Goal: Transaction & Acquisition: Purchase product/service

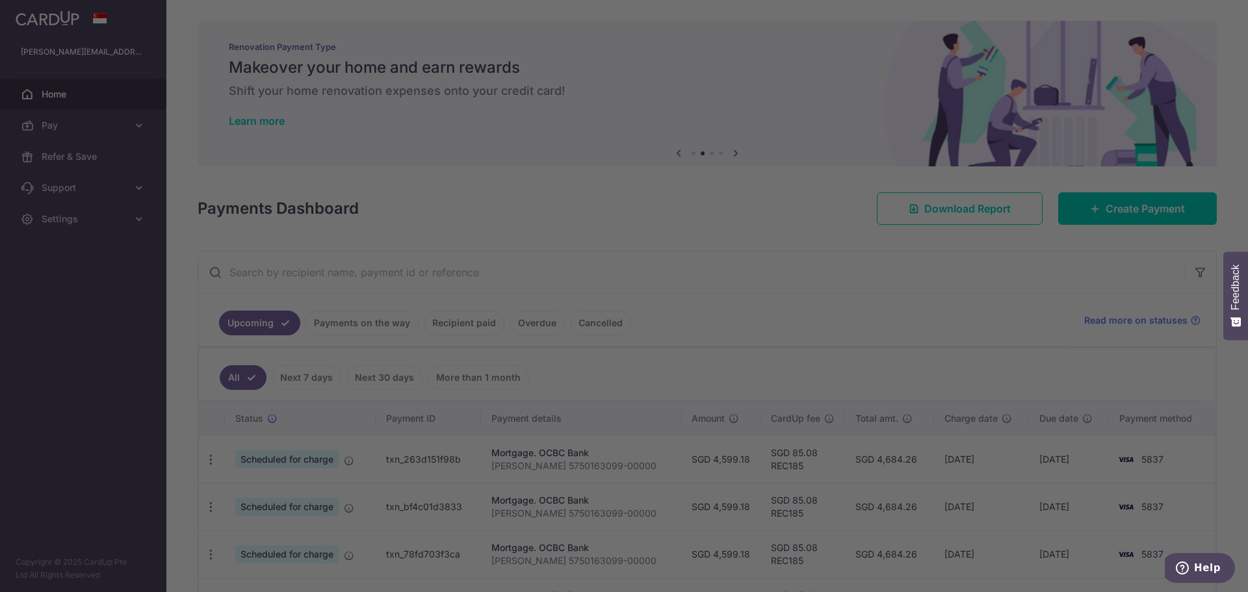
click at [774, 64] on div at bounding box center [630, 299] width 1261 height 598
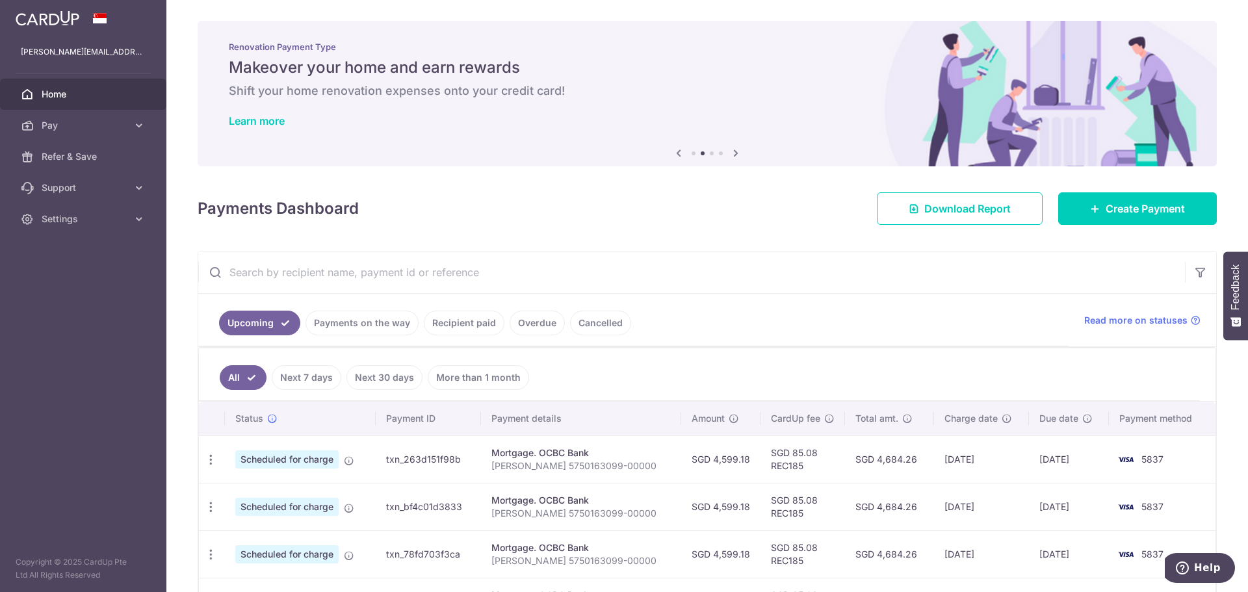
click at [765, 84] on h6 "Shift your home renovation expenses onto your credit card!" at bounding box center [707, 91] width 957 height 16
click at [1068, 200] on link "Create Payment" at bounding box center [1137, 208] width 159 height 33
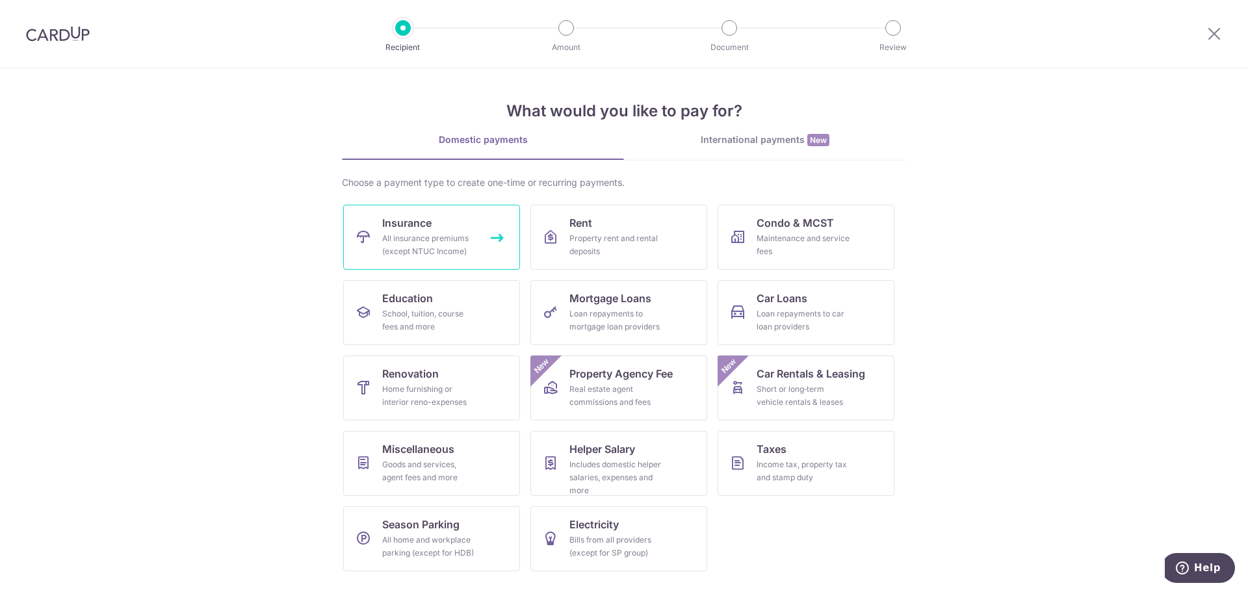
click at [361, 246] on link "Insurance All insurance premiums (except NTUC Income)" at bounding box center [431, 237] width 177 height 65
click at [463, 319] on div "School, tuition, course fees and more" at bounding box center [429, 321] width 94 height 26
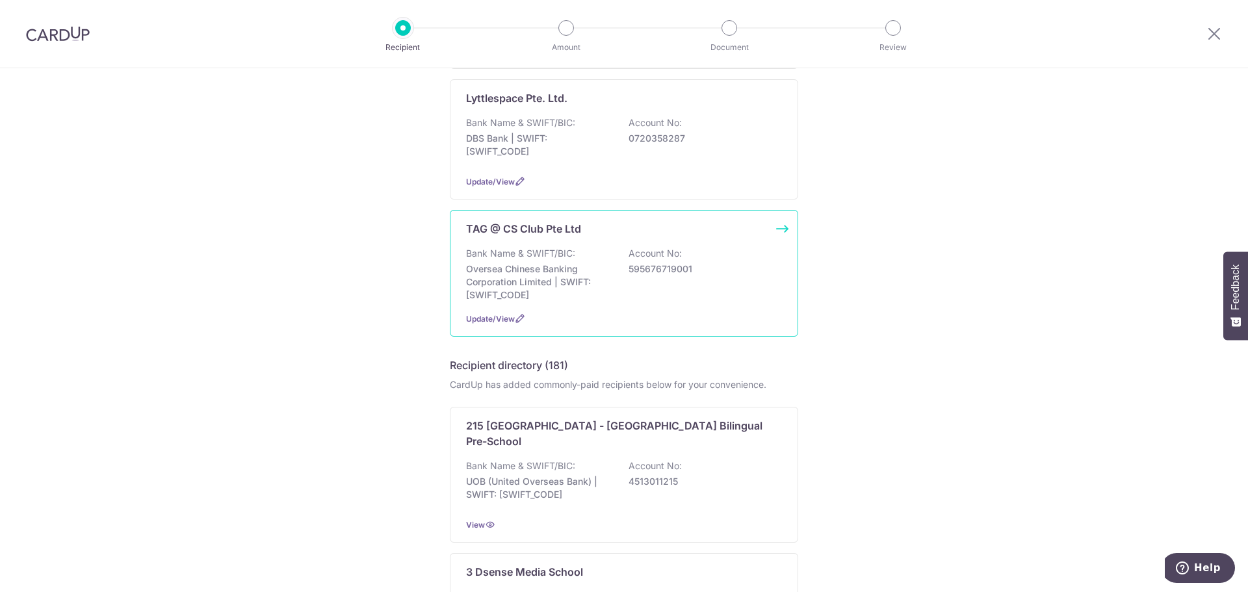
scroll to position [660, 0]
click at [592, 282] on p "Oversea Chinese Banking Corporation Limited | SWIFT: OCBCSGSGXXX" at bounding box center [539, 279] width 146 height 39
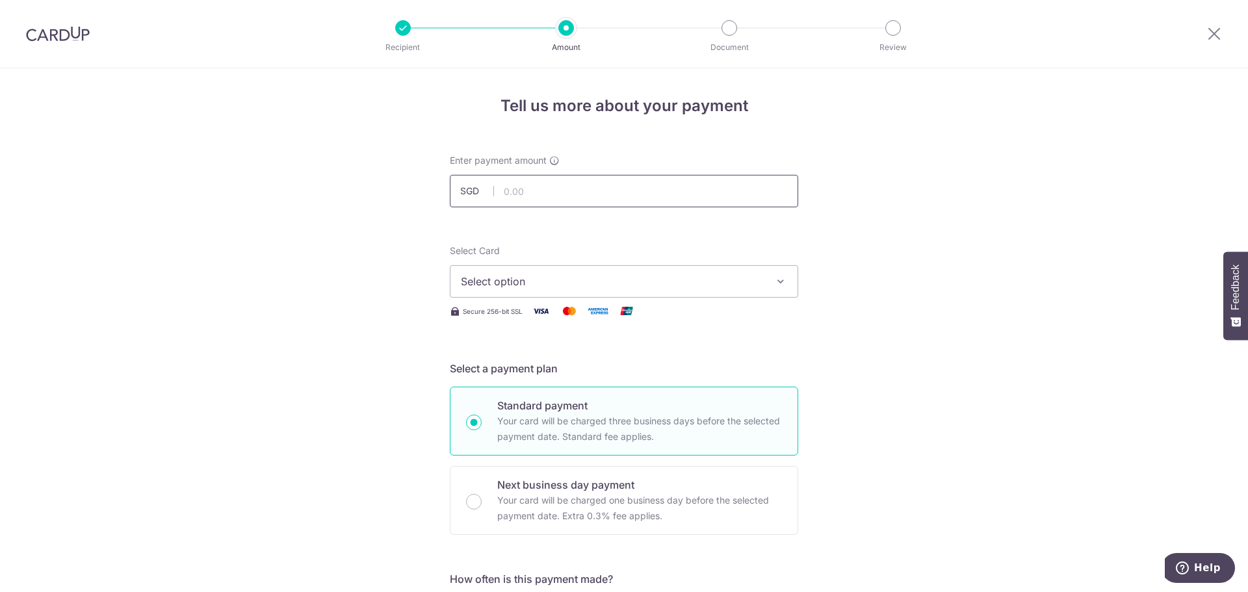
click at [592, 189] on input "text" at bounding box center [624, 191] width 348 height 33
click at [598, 201] on input "text" at bounding box center [624, 191] width 348 height 33
type input "168.75"
click at [588, 283] on span "Select option" at bounding box center [612, 282] width 303 height 16
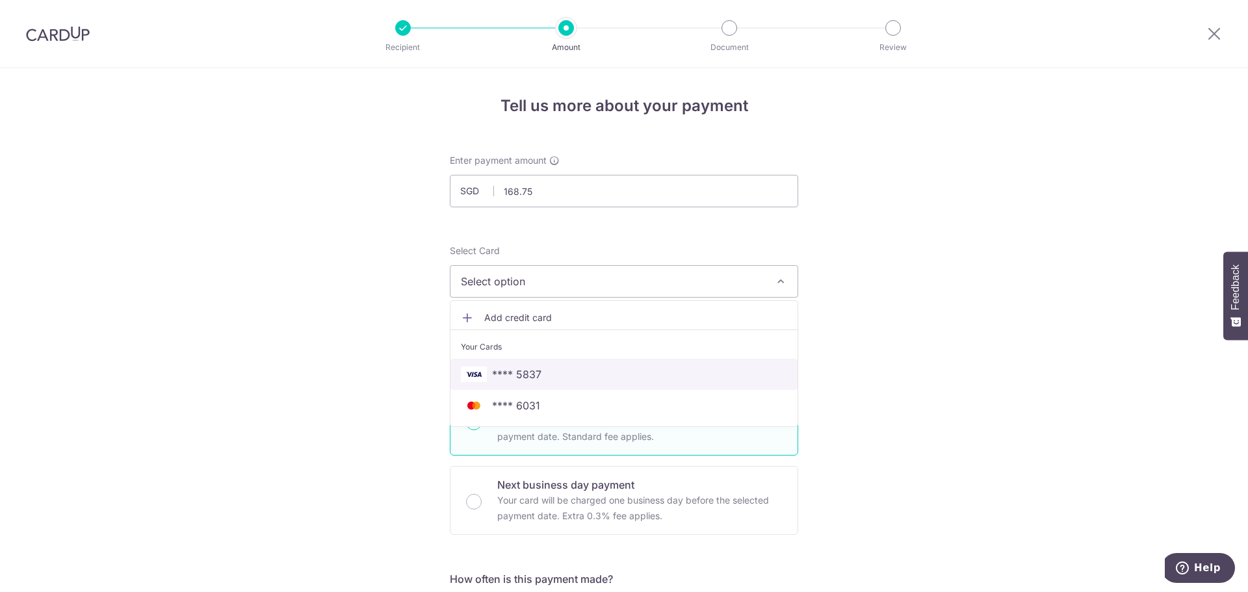
click at [568, 375] on span "**** 5837" at bounding box center [624, 375] width 326 height 16
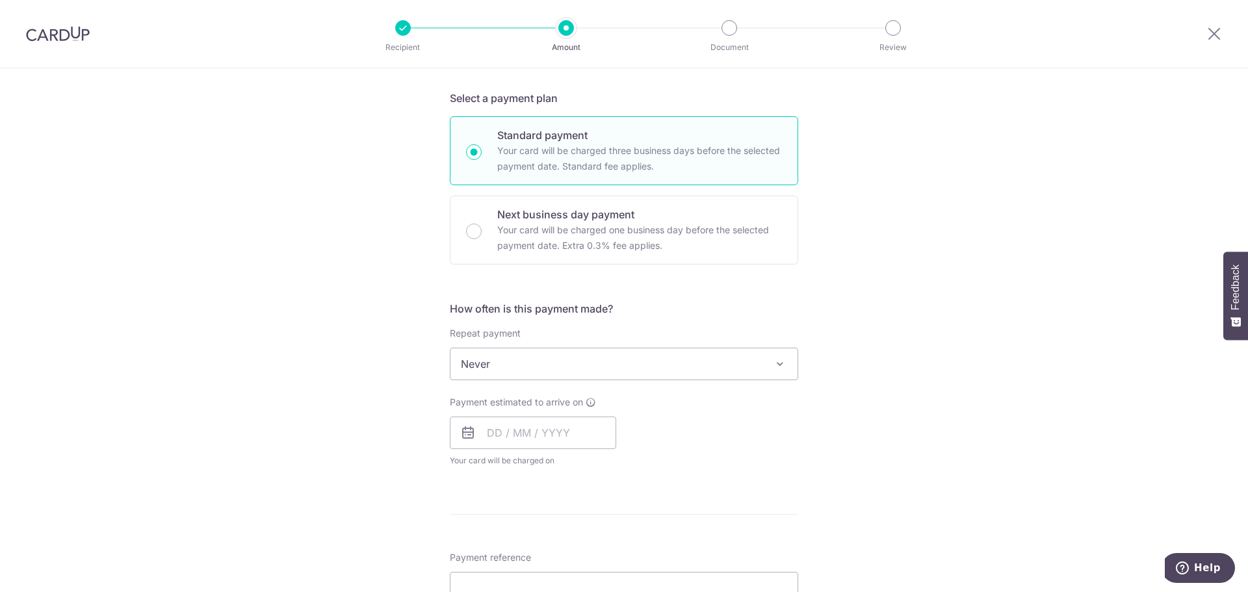
scroll to position [320, 0]
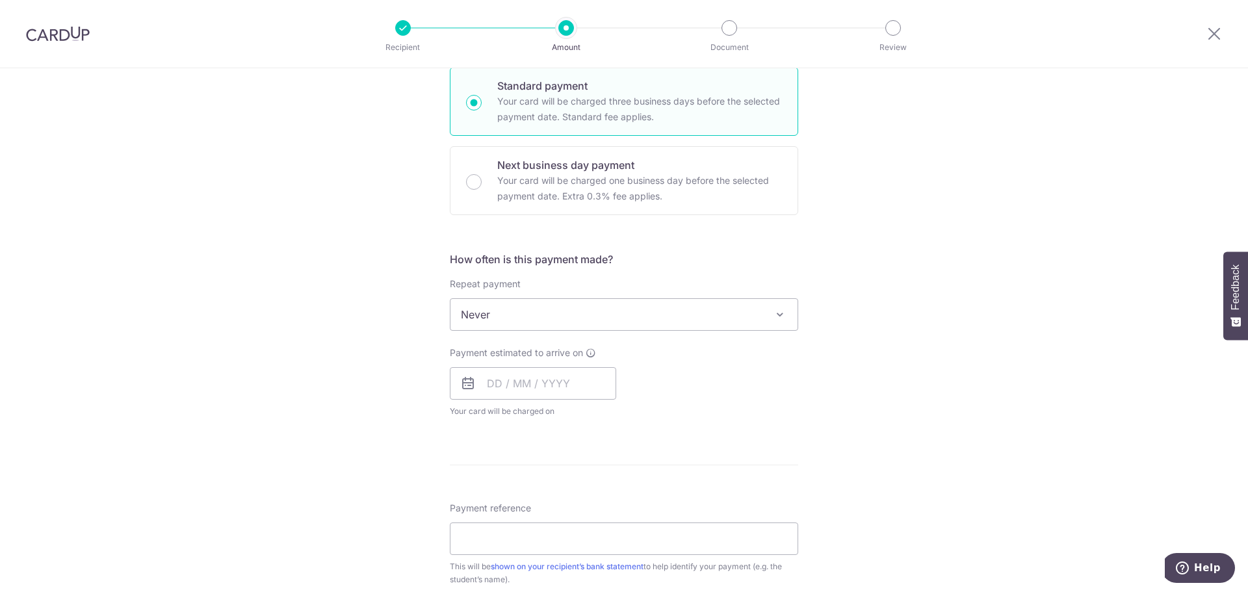
click at [577, 317] on span "Never" at bounding box center [624, 314] width 347 height 31
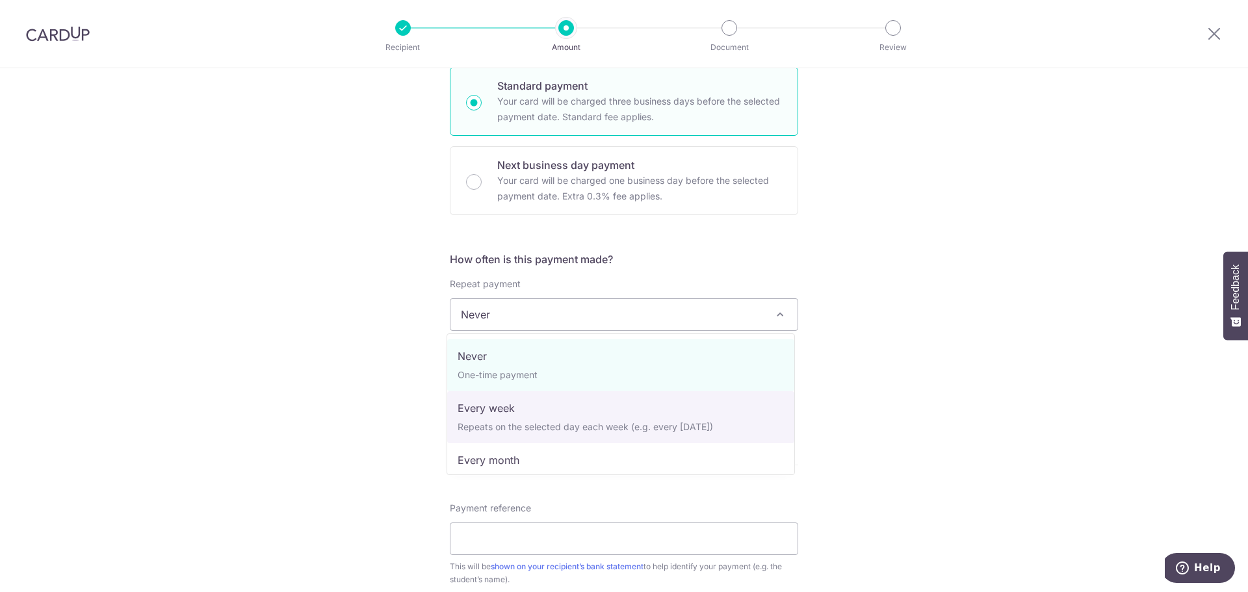
select select "2"
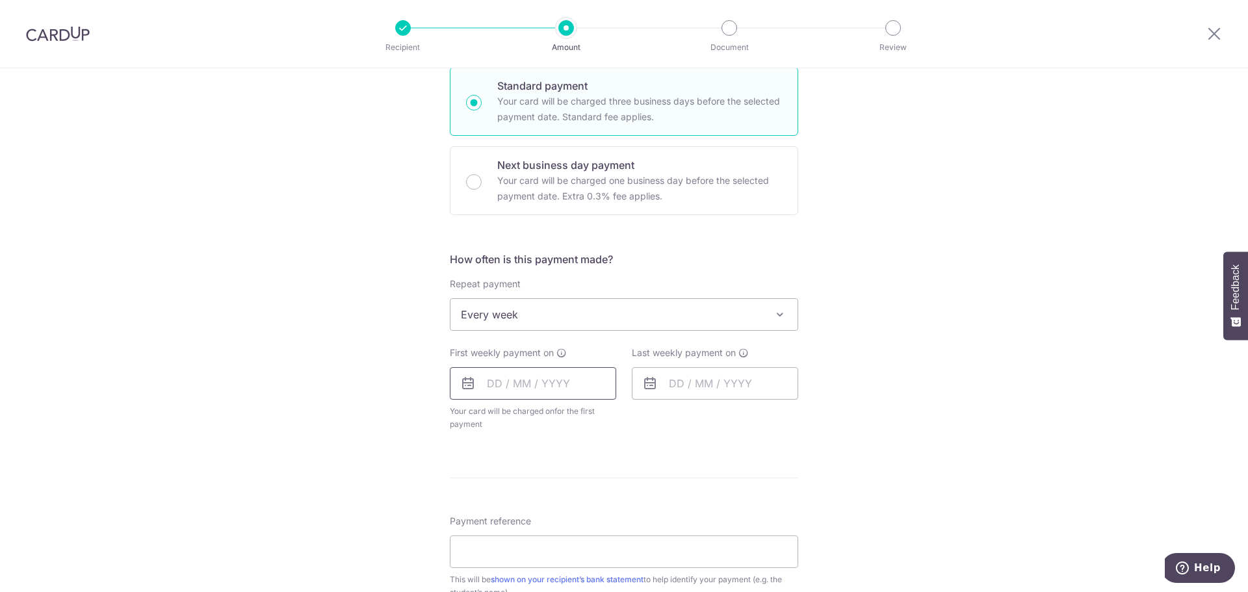
click at [551, 383] on input "text" at bounding box center [533, 383] width 166 height 33
drag, startPoint x: 500, startPoint y: 501, endPoint x: 681, endPoint y: 396, distance: 209.4
click at [501, 501] on link "8" at bounding box center [502, 501] width 21 height 21
type input "08/09/2025"
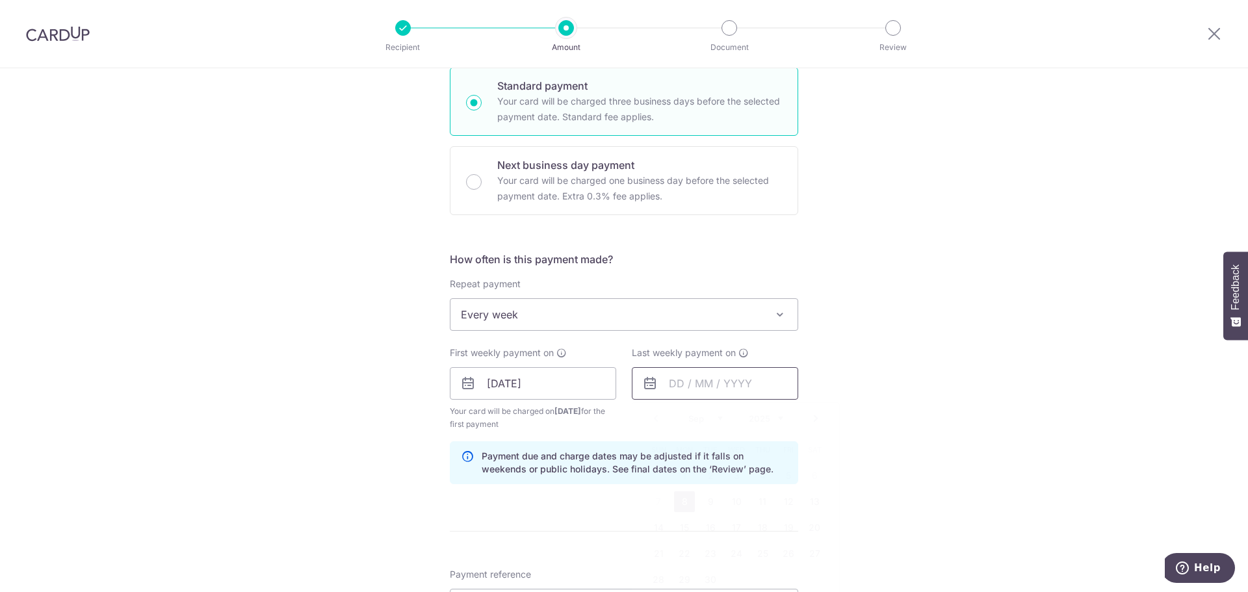
click at [686, 386] on input "text" at bounding box center [715, 383] width 166 height 33
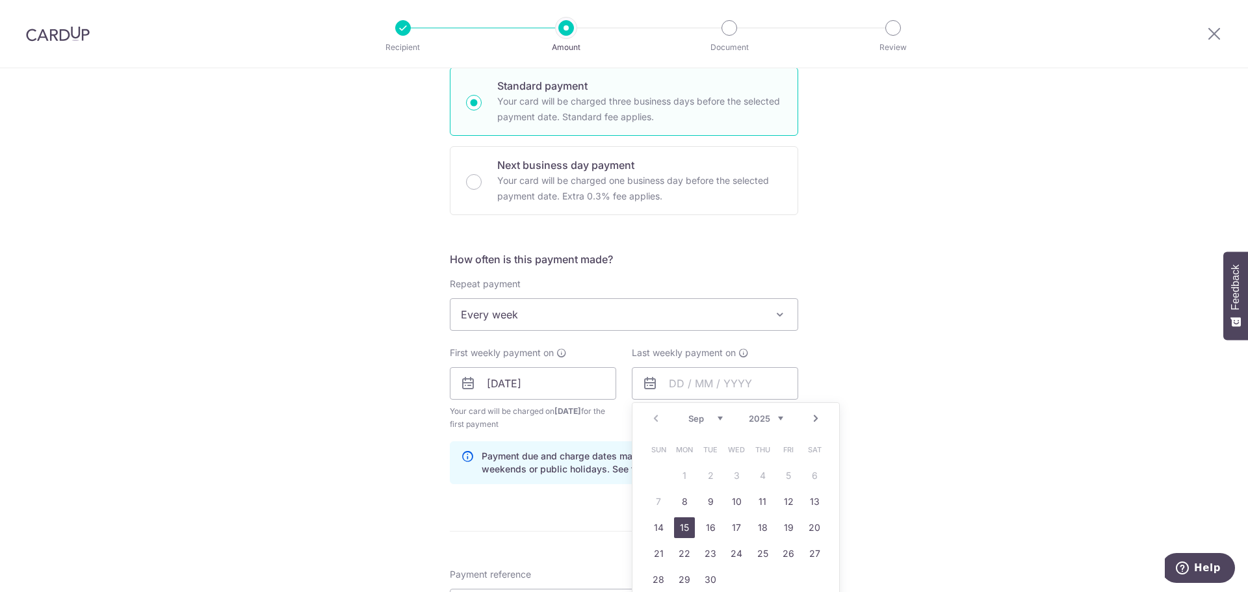
click at [681, 527] on link "15" at bounding box center [684, 528] width 21 height 21
type input "15/09/2025"
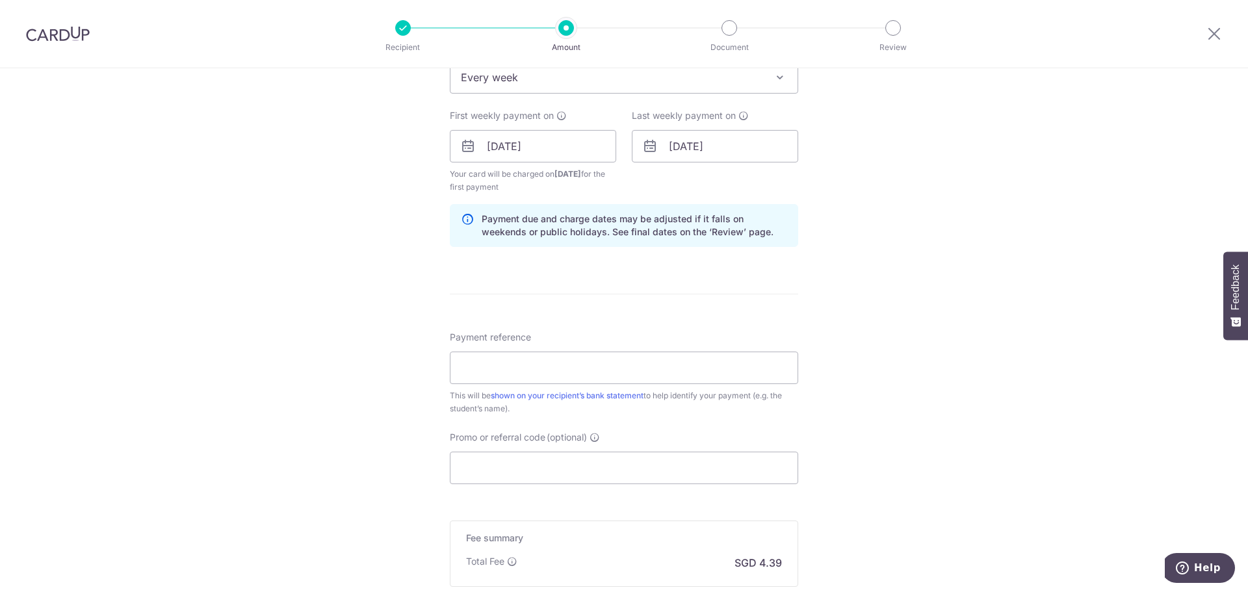
scroll to position [566, 0]
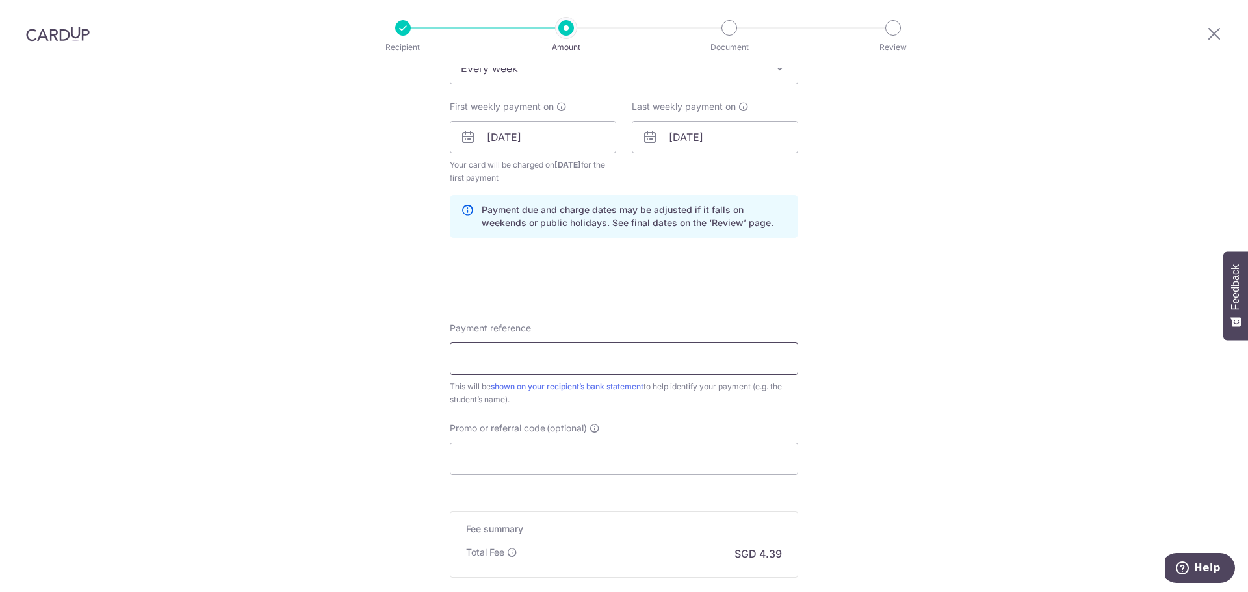
click at [566, 356] on input "Payment reference" at bounding box center [624, 359] width 348 height 33
paste input "JeremyEvanWeeAug2025"
click at [556, 361] on input "JeremyEvanWeeAug2025" at bounding box center [624, 359] width 348 height 33
type input "JeremyEvanWeeSep2025"
click at [852, 318] on div "Tell us more about your payment Enter payment amount SGD 168.75 168.75 Select C…" at bounding box center [624, 123] width 1248 height 1242
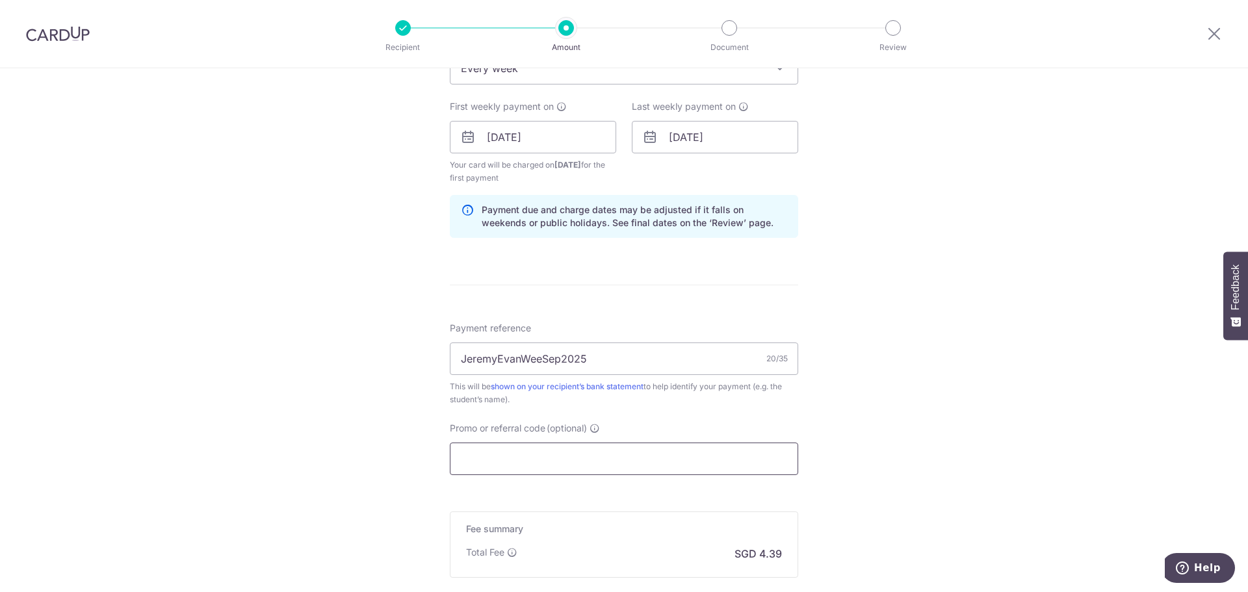
click at [599, 463] on input "Promo or referral code (optional)" at bounding box center [624, 459] width 348 height 33
click at [554, 463] on input "Promo or referral code (optional)" at bounding box center [624, 459] width 348 height 33
paste input "REC185"
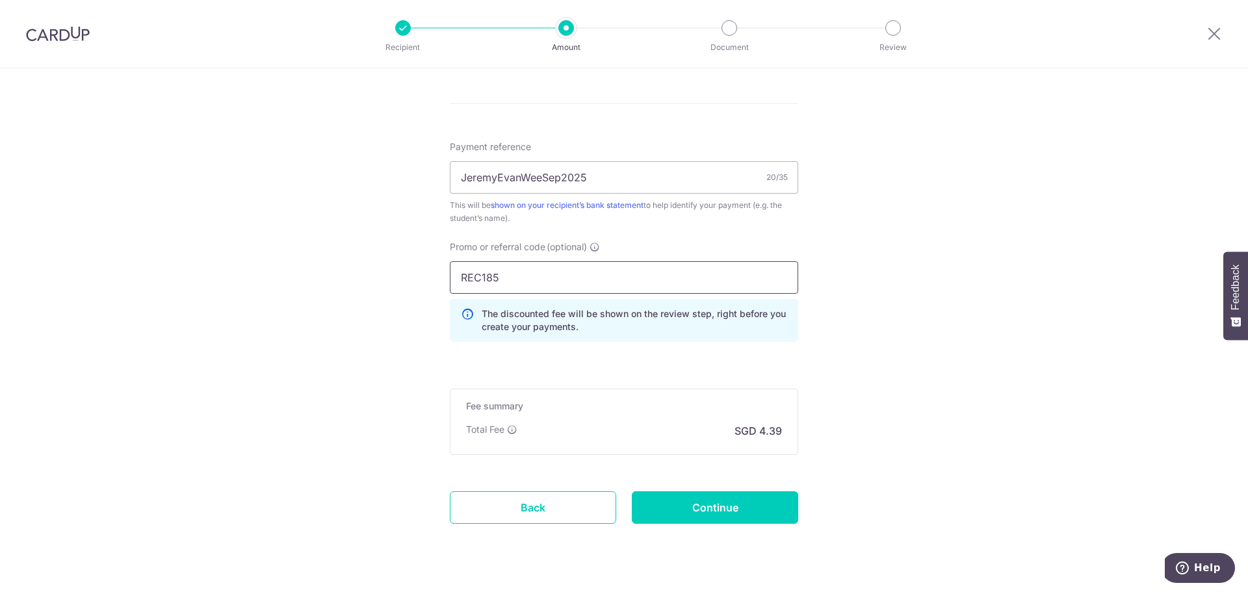
scroll to position [777, 0]
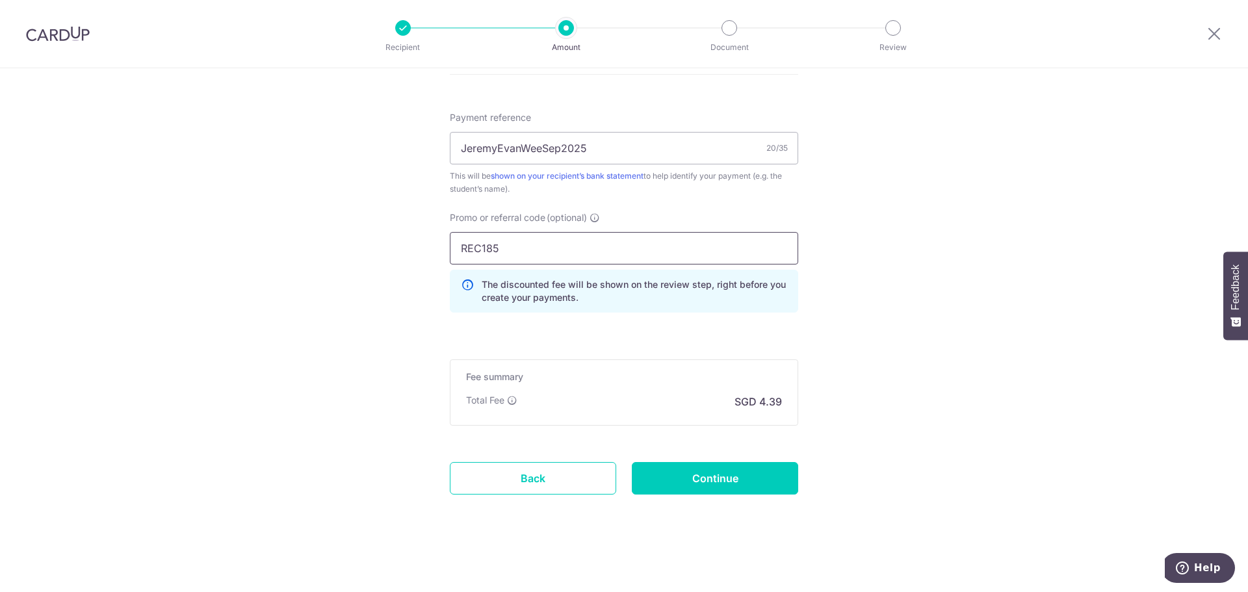
type input "REC185"
click at [700, 475] on input "Continue" at bounding box center [715, 478] width 166 height 33
type input "Create Schedule"
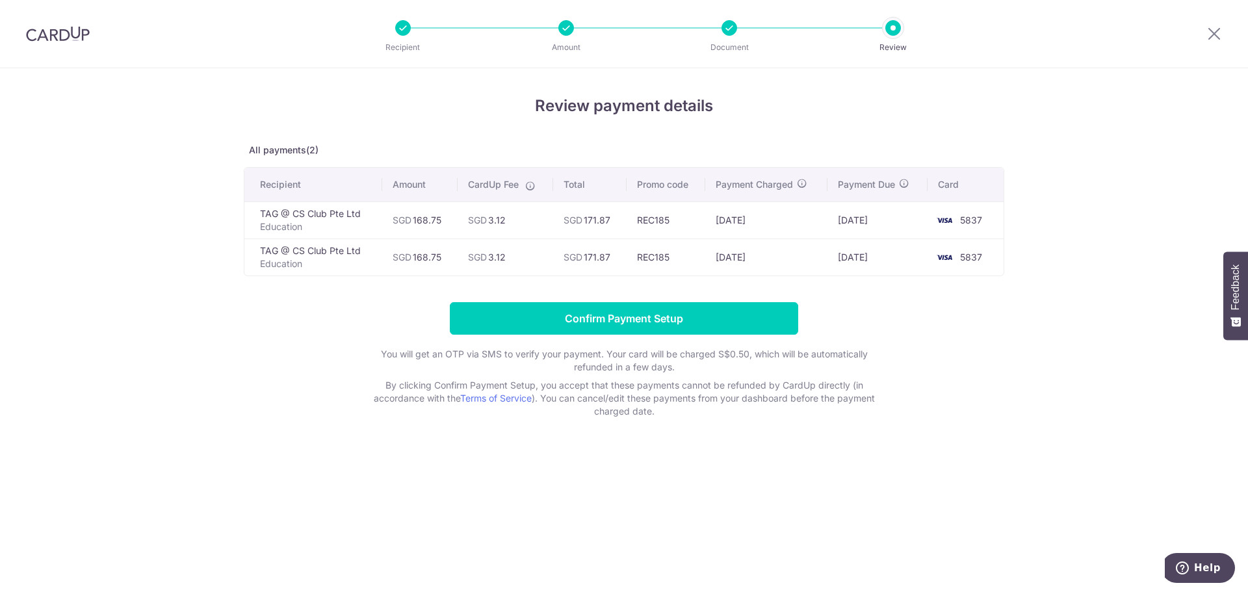
click at [789, 135] on div "Review payment details All payments(2) Recipient Amount CardUp Fee Total Promo …" at bounding box center [624, 256] width 761 height 324
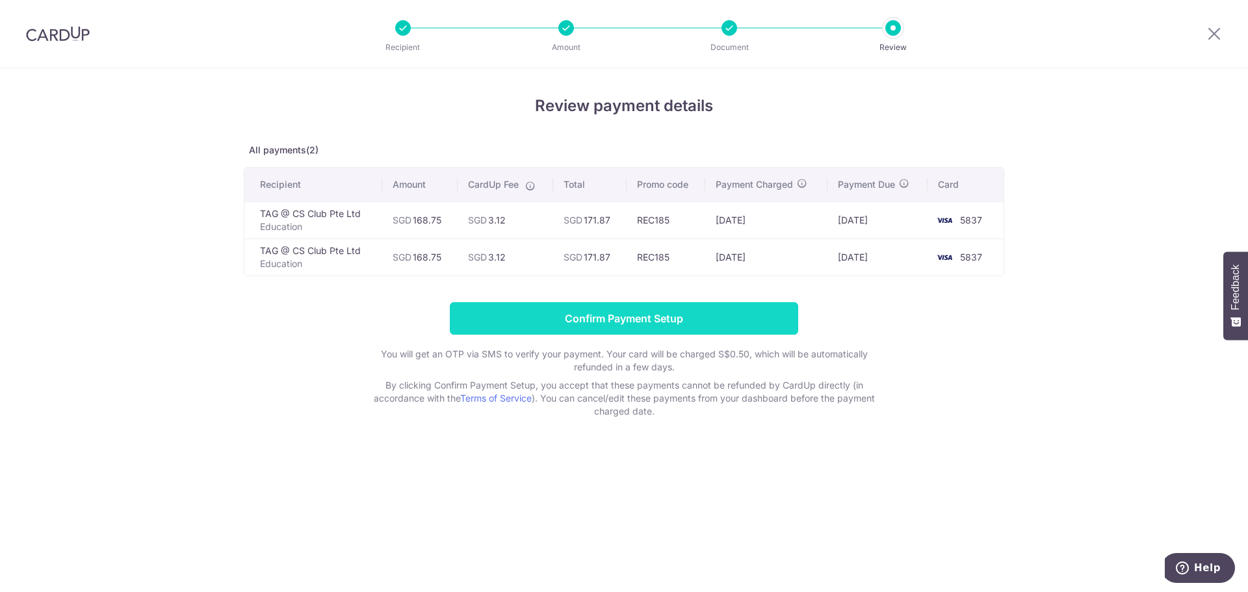
click at [689, 322] on input "Confirm Payment Setup" at bounding box center [624, 318] width 348 height 33
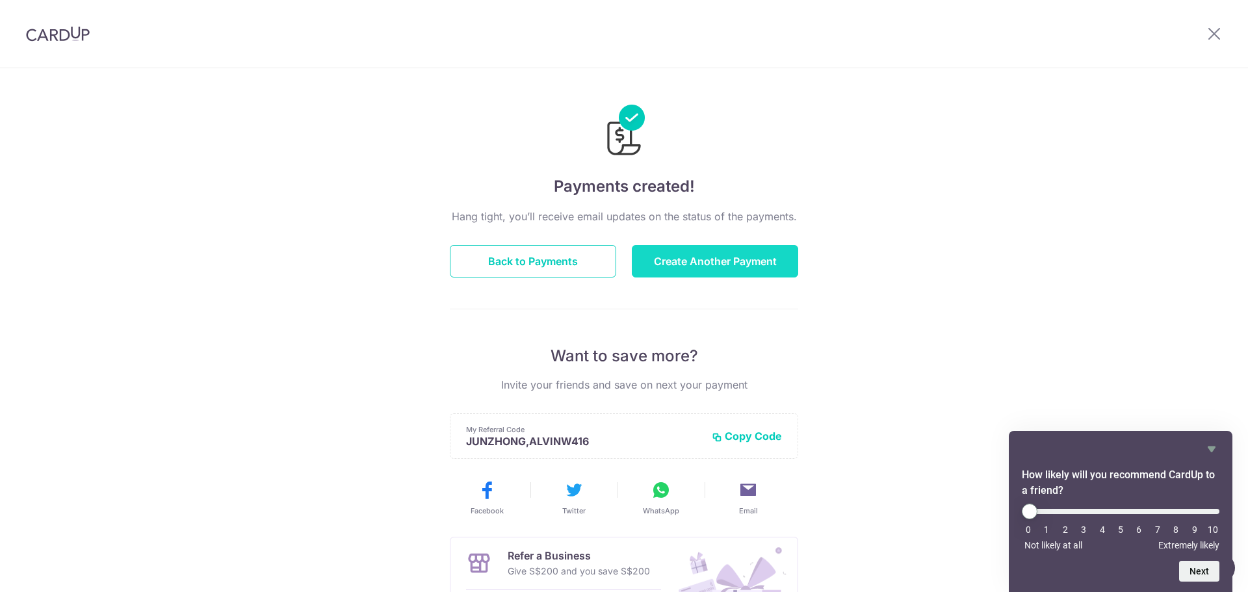
click at [719, 269] on button "Create Another Payment" at bounding box center [715, 261] width 166 height 33
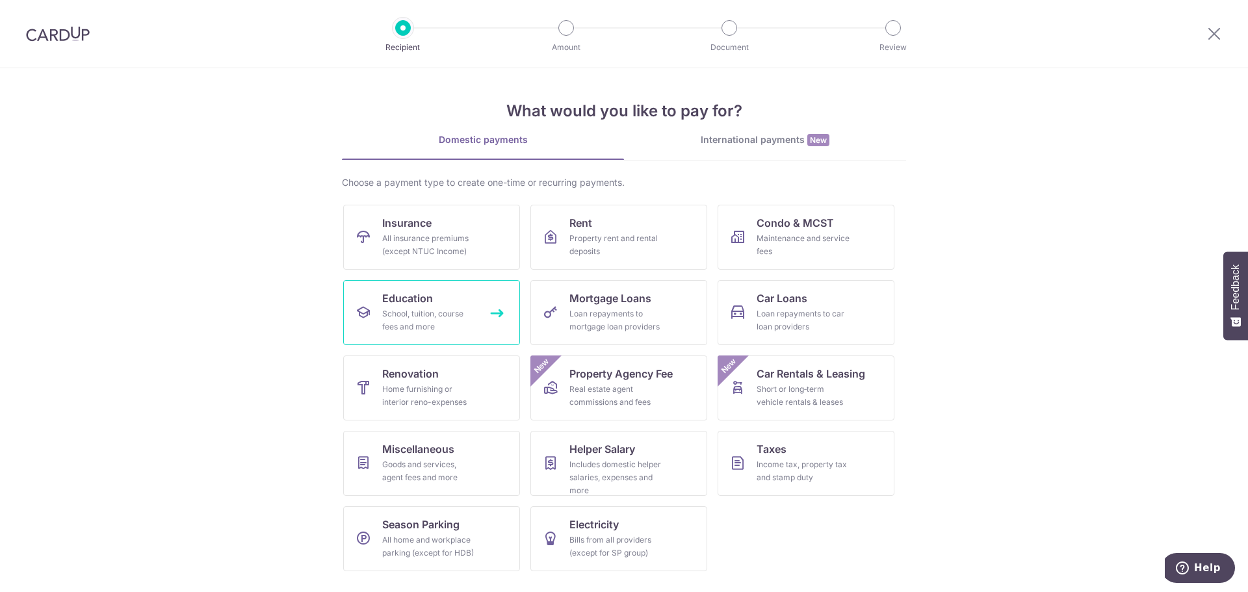
click at [487, 307] on link "Education School, tuition, course fees and more" at bounding box center [431, 312] width 177 height 65
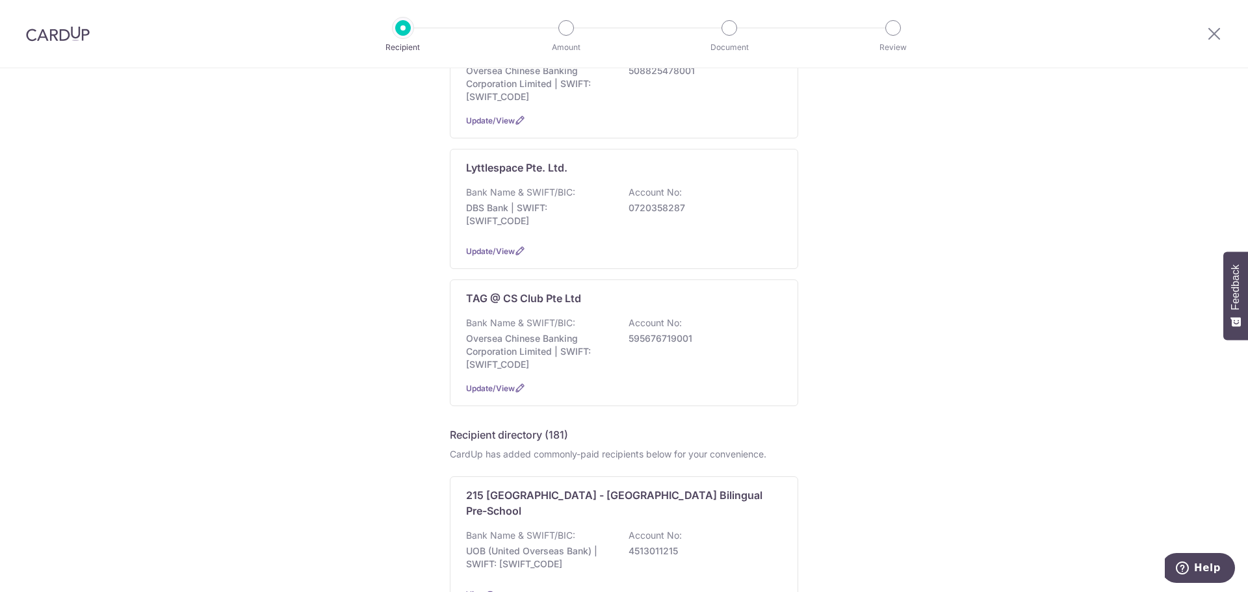
scroll to position [599, 0]
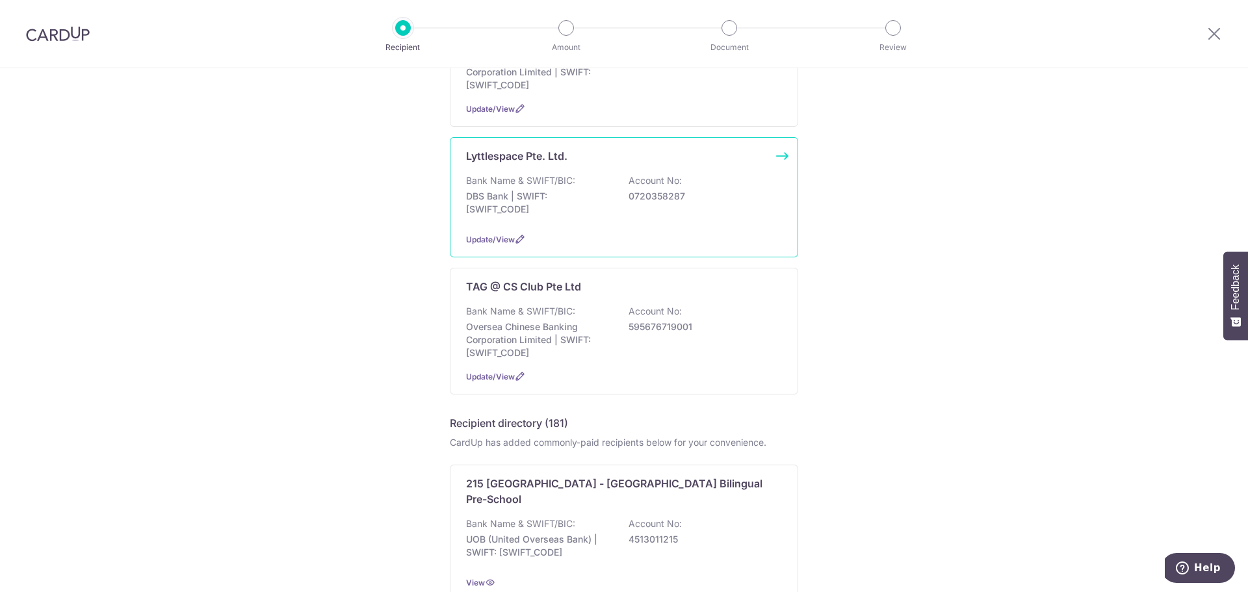
click at [608, 222] on div "Bank Name & SWIFT/BIC: DBS Bank | SWIFT: DBSSSGSGXXX Account No: 0720358287" at bounding box center [624, 198] width 316 height 48
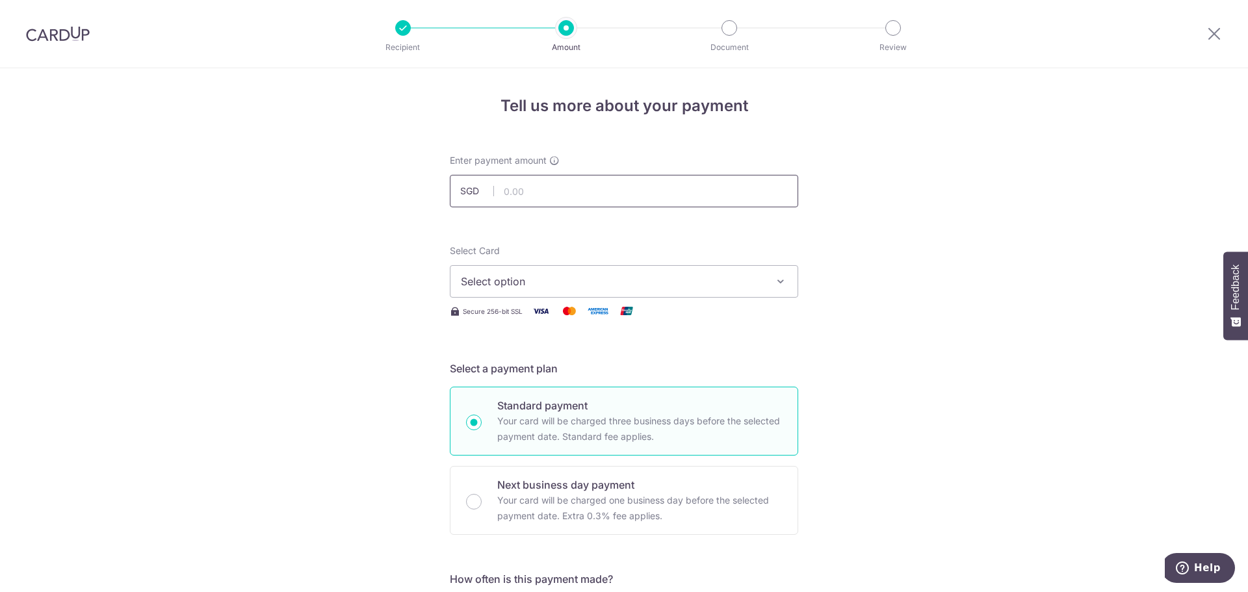
click at [604, 192] on input "text" at bounding box center [624, 191] width 348 height 33
type input "475.00"
drag, startPoint x: 628, startPoint y: 292, endPoint x: 614, endPoint y: 310, distance: 23.2
click at [627, 292] on button "Select option" at bounding box center [624, 281] width 348 height 33
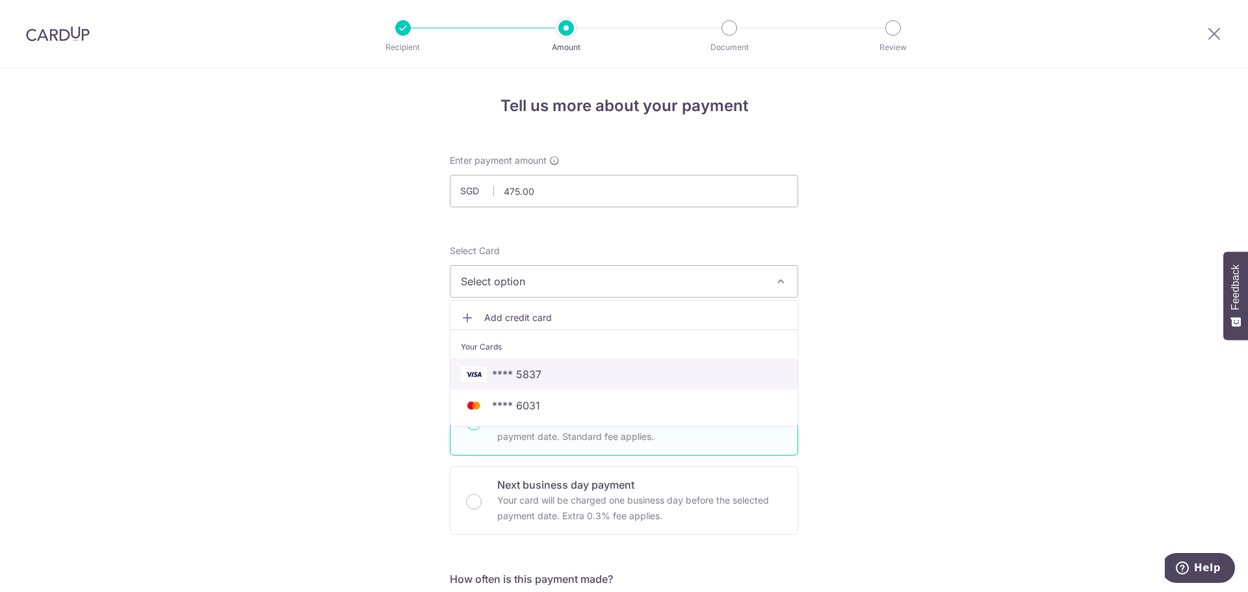
click at [582, 373] on span "**** 5837" at bounding box center [624, 375] width 326 height 16
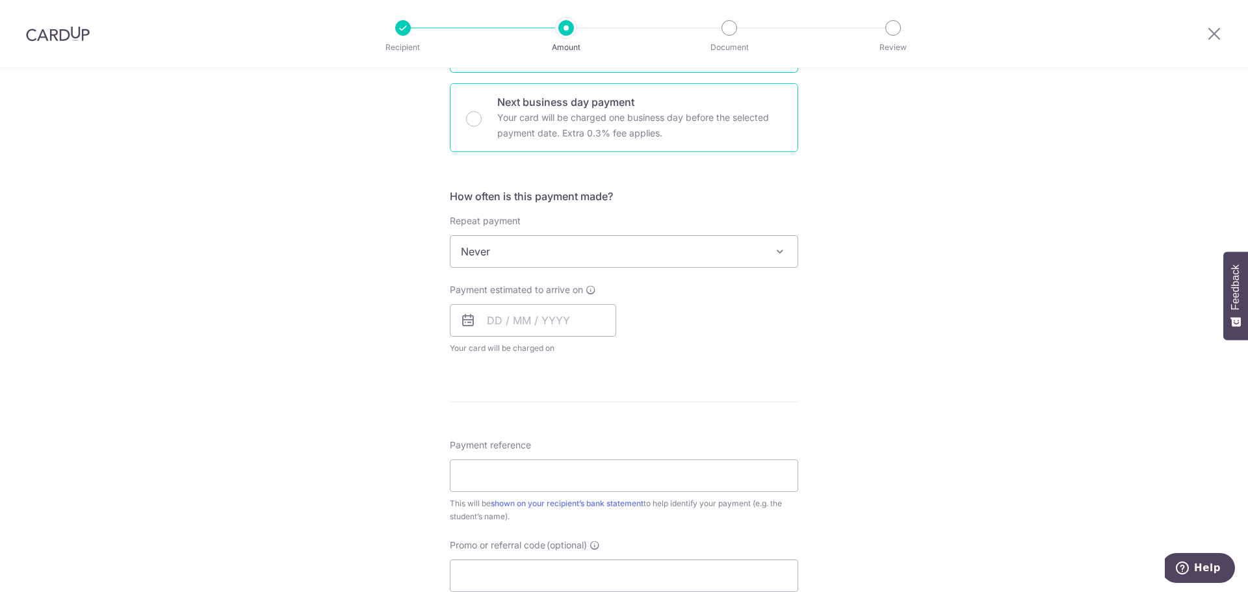
scroll to position [382, 0]
click at [590, 246] on span "Never" at bounding box center [624, 252] width 347 height 31
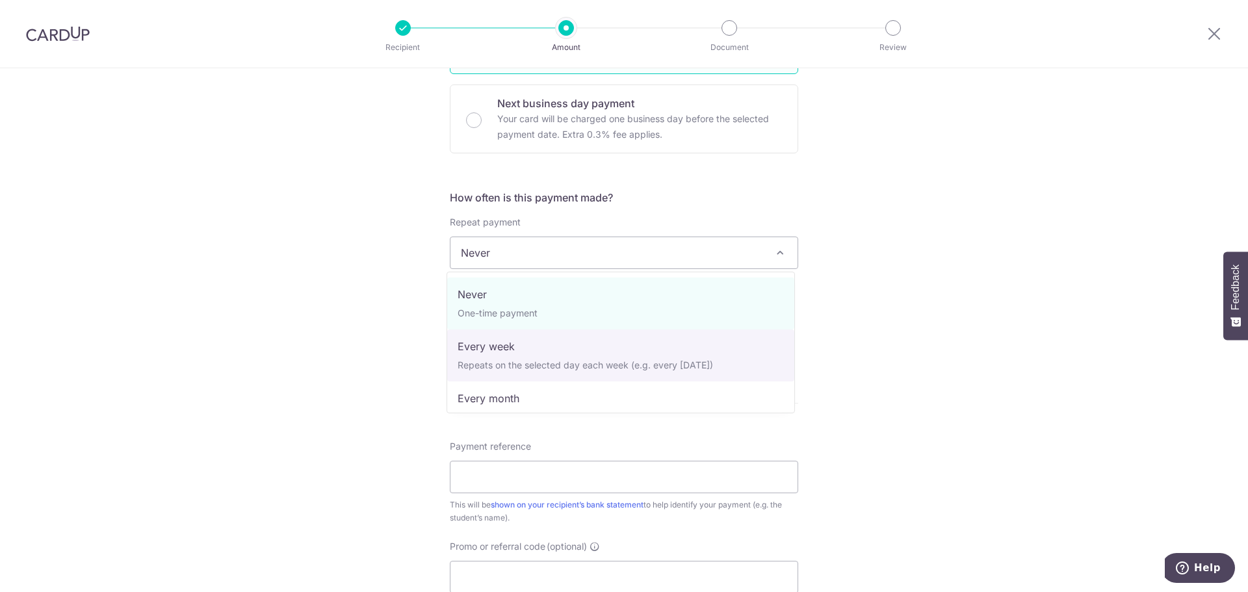
select select "2"
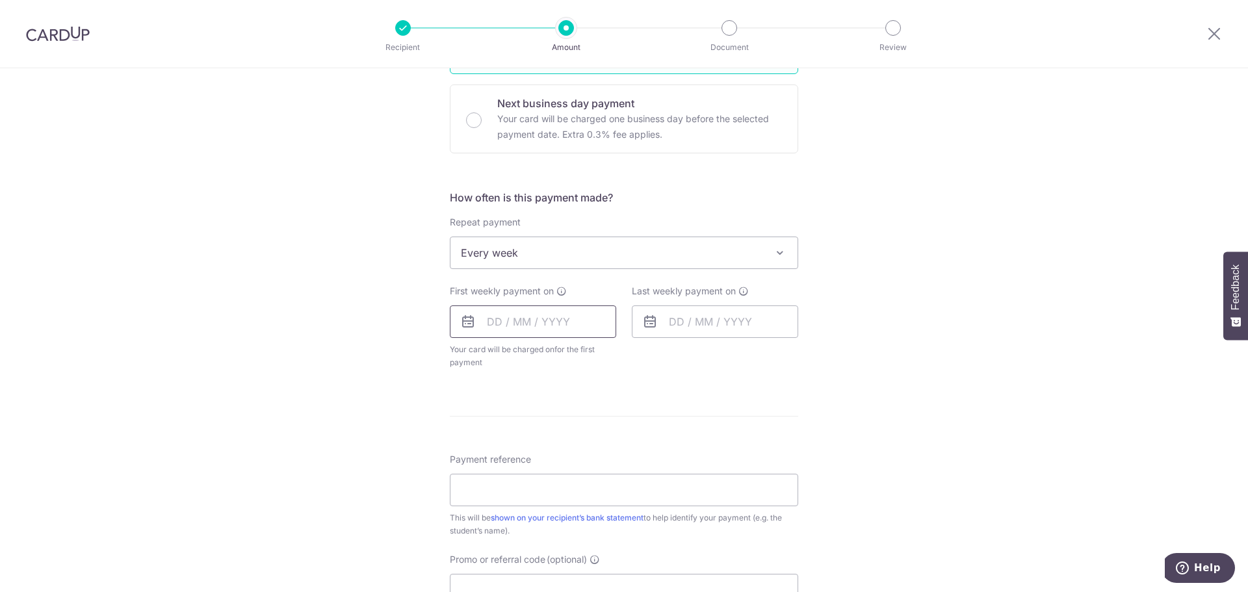
click at [519, 324] on input "text" at bounding box center [533, 322] width 166 height 33
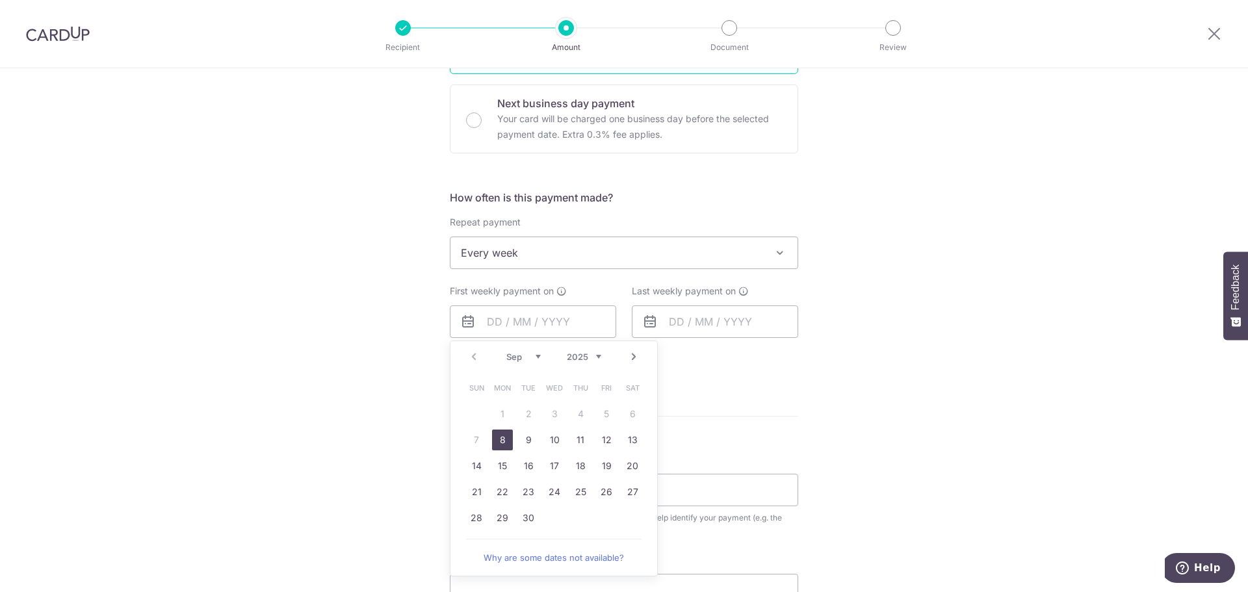
click at [498, 436] on link "8" at bounding box center [502, 440] width 21 height 21
type input "08/09/2025"
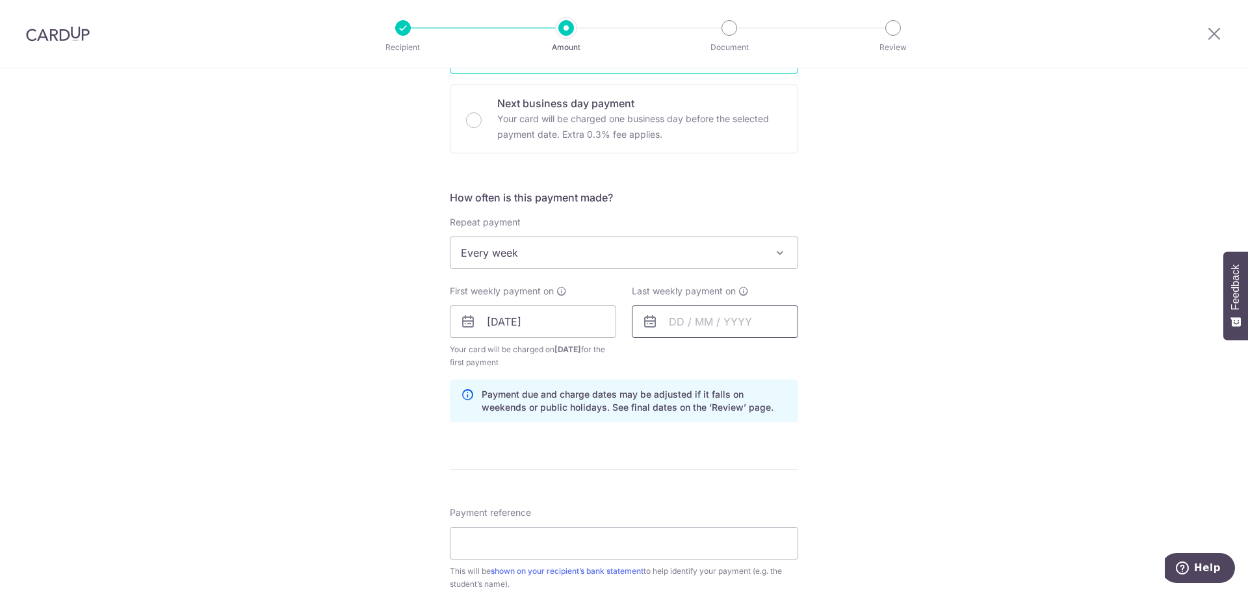
click at [685, 319] on input "text" at bounding box center [715, 322] width 166 height 33
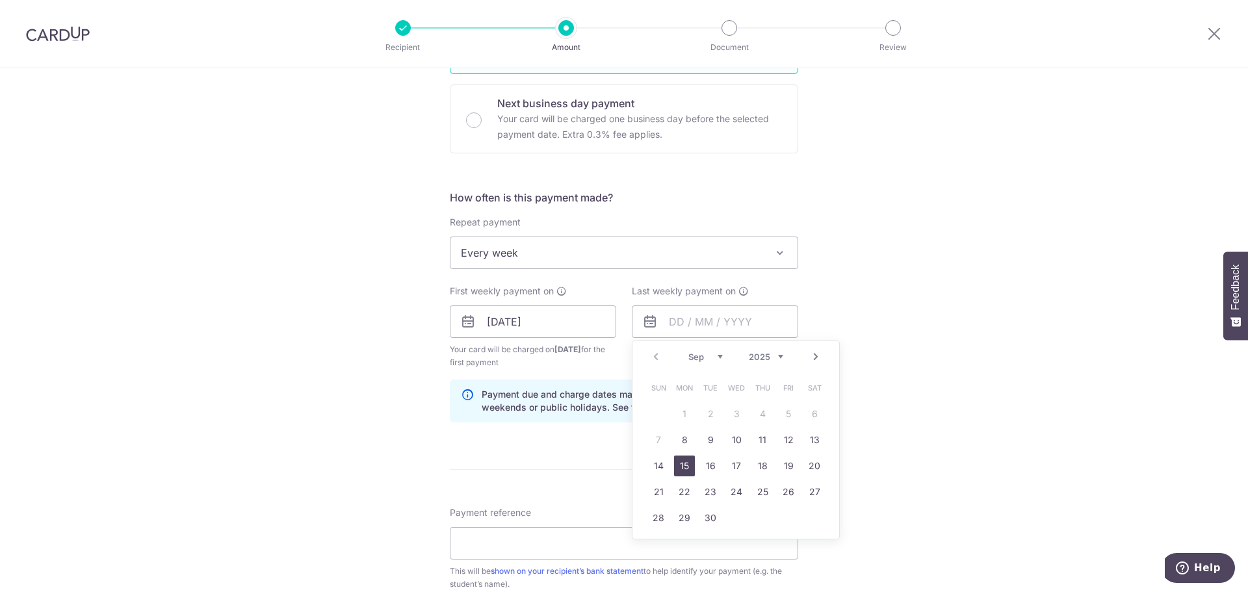
click at [681, 471] on link "15" at bounding box center [684, 466] width 21 height 21
type input "15/09/2025"
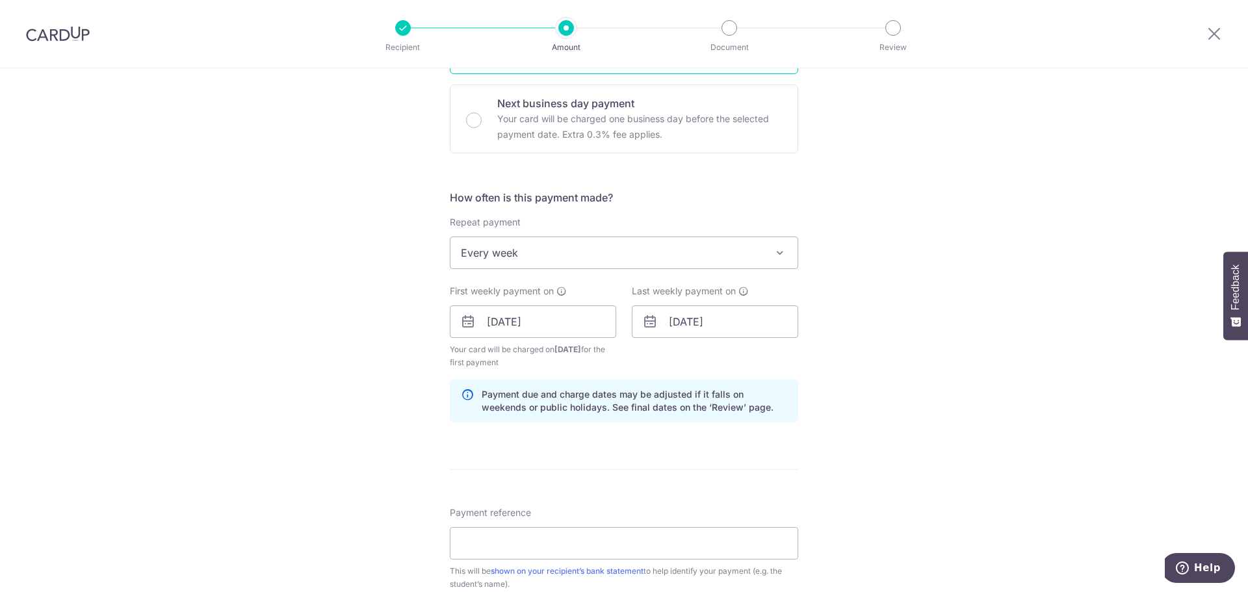
click at [924, 340] on div "Tell us more about your payment Enter payment amount SGD 475.00 475.00 Select C…" at bounding box center [624, 308] width 1248 height 1242
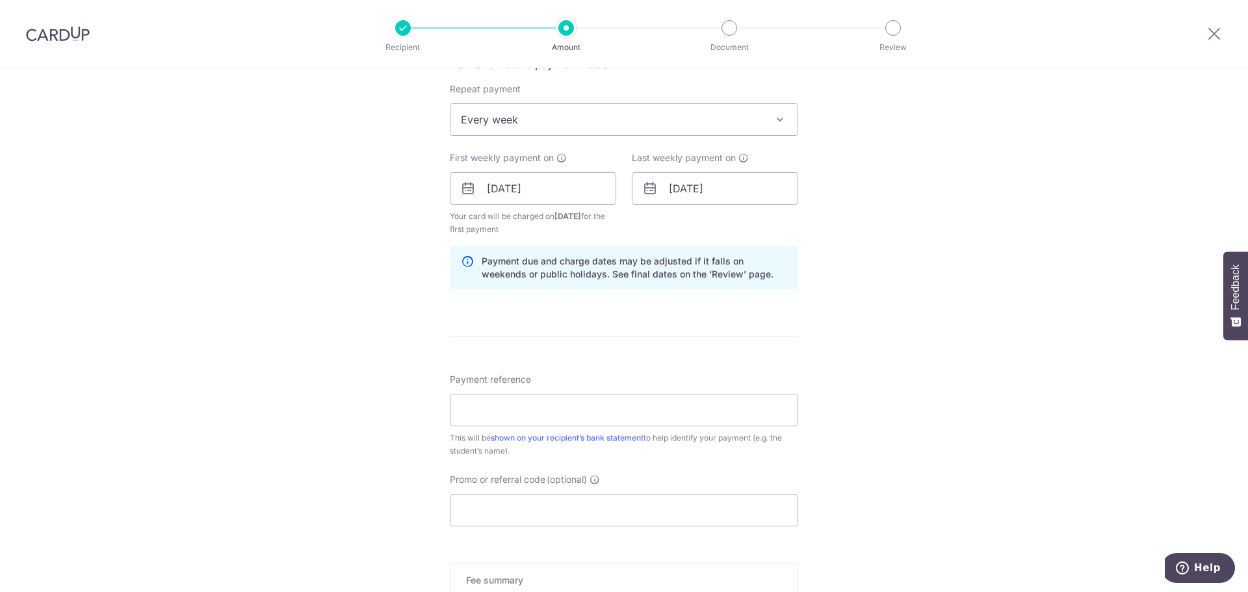
scroll to position [532, 0]
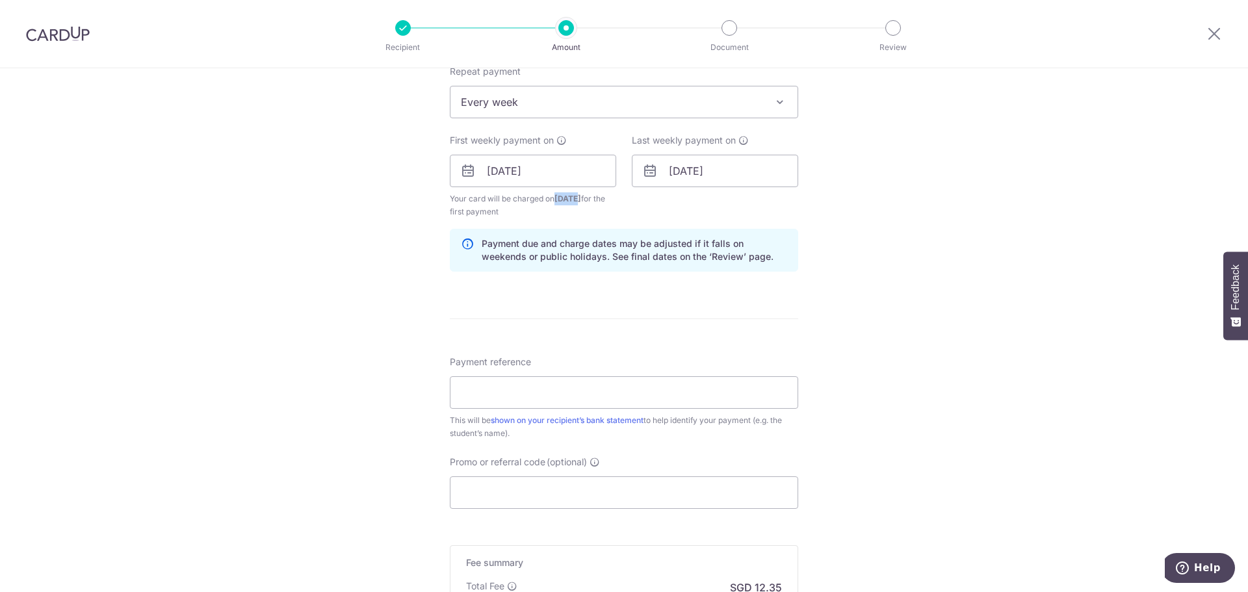
drag, startPoint x: 555, startPoint y: 199, endPoint x: 576, endPoint y: 196, distance: 21.1
click at [576, 196] on span "03/09/2025" at bounding box center [568, 199] width 27 height 10
click at [841, 231] on div "Tell us more about your payment Enter payment amount SGD 475.00 475.00 Select C…" at bounding box center [624, 157] width 1248 height 1242
click at [573, 395] on input "Payment reference" at bounding box center [624, 392] width 348 height 33
paste input "Evan Wee Yihan"
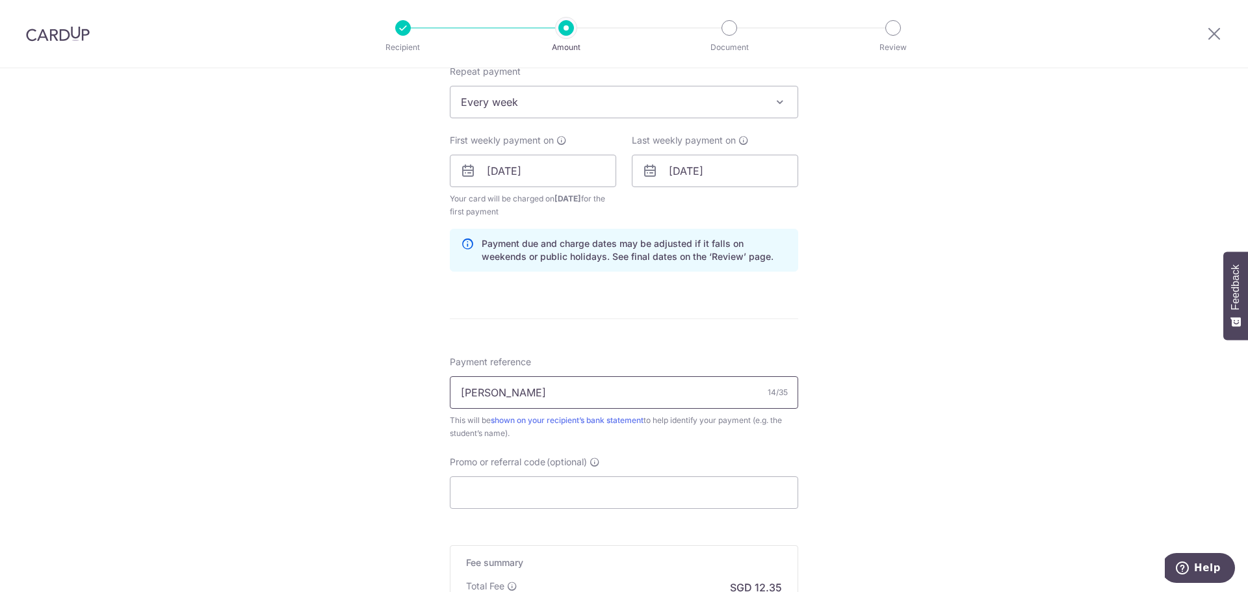
drag, startPoint x: 535, startPoint y: 397, endPoint x: 486, endPoint y: 395, distance: 48.8
click at [486, 395] on input "Evan Wee Yihan" at bounding box center [624, 392] width 348 height 33
type input "EvanWeeOliviaWee"
click at [922, 420] on div "Tell us more about your payment Enter payment amount SGD 475.00 475.00 Select C…" at bounding box center [624, 157] width 1248 height 1242
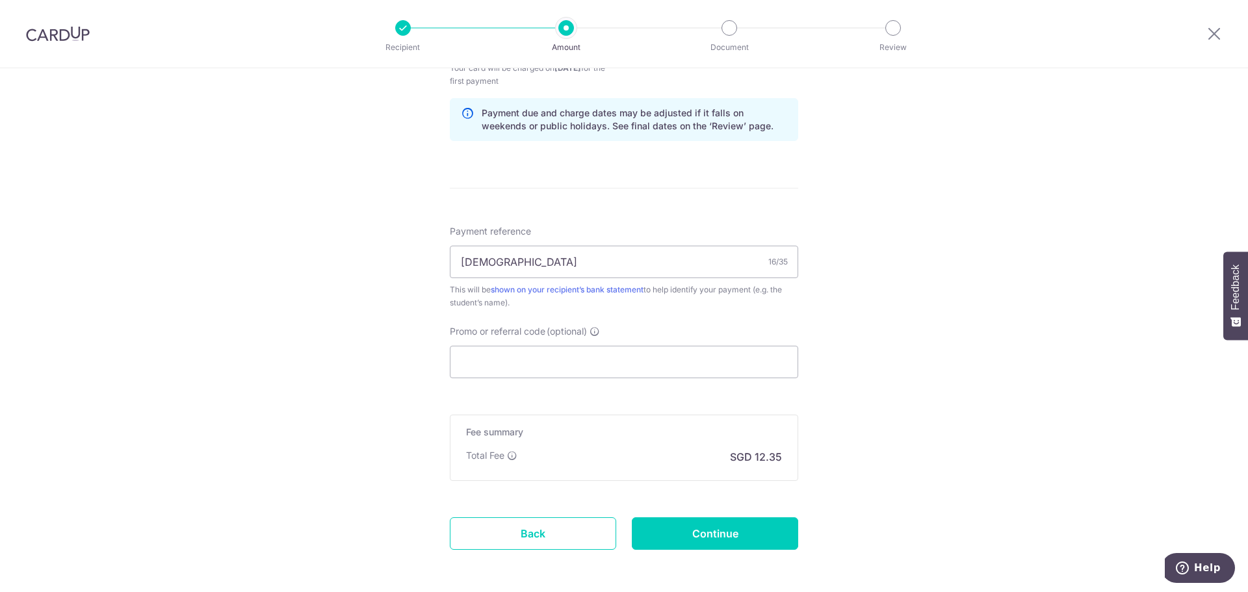
scroll to position [692, 0]
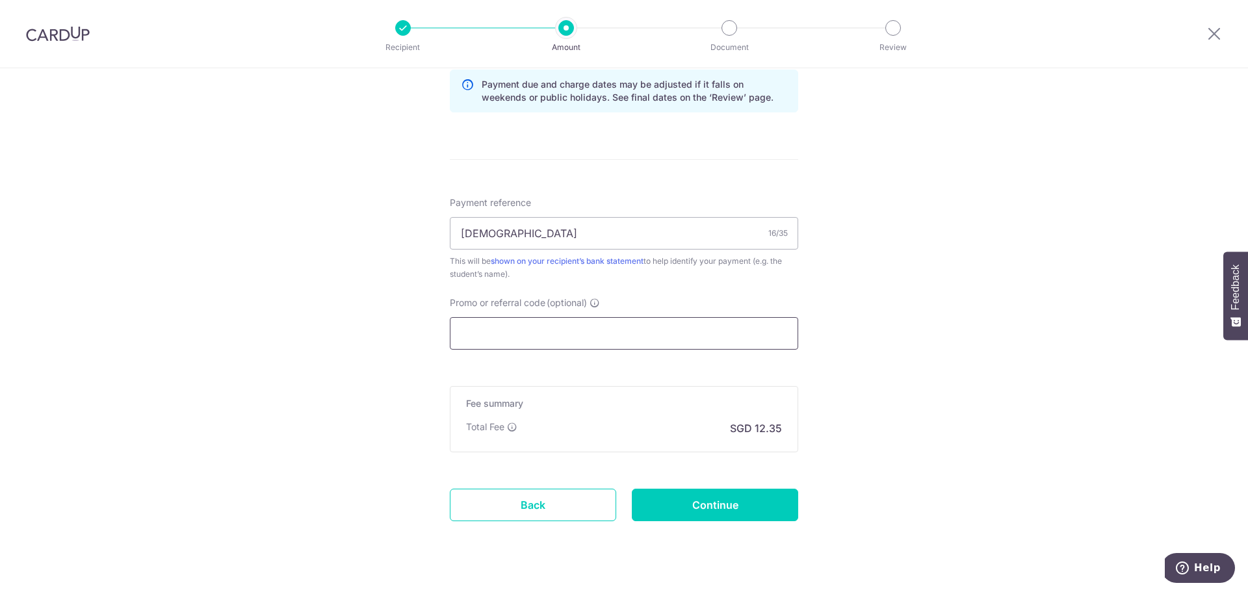
click at [588, 332] on input "Promo or referral code (optional)" at bounding box center [624, 333] width 348 height 33
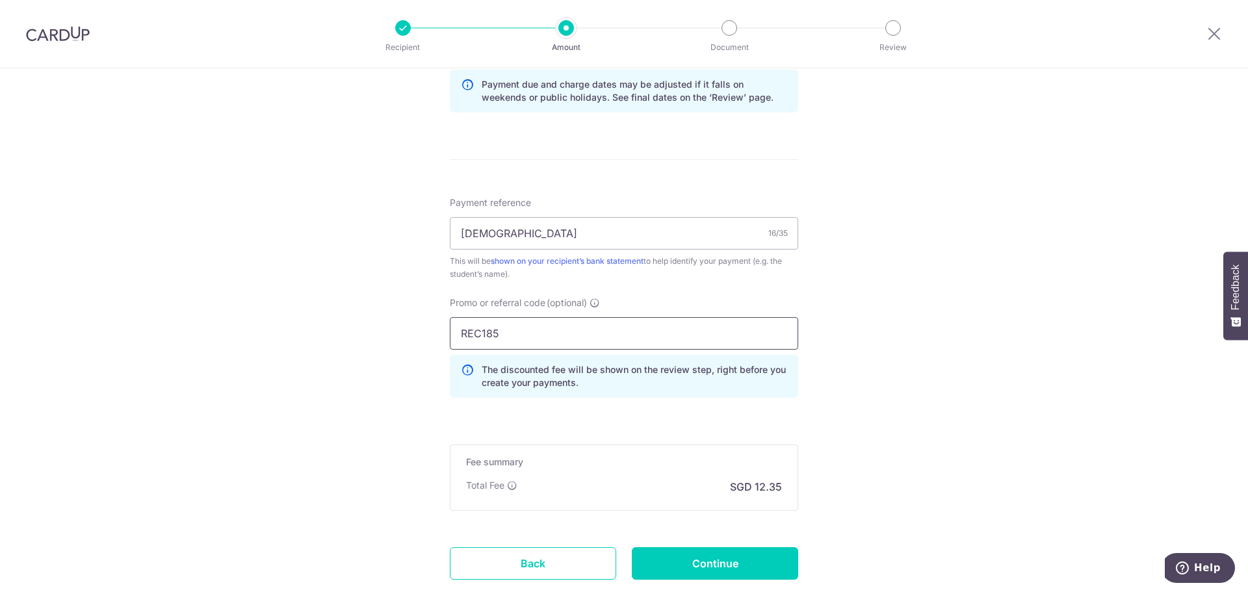
type input "REC185"
click at [662, 558] on input "Continue" at bounding box center [715, 563] width 166 height 33
type input "Create Schedule"
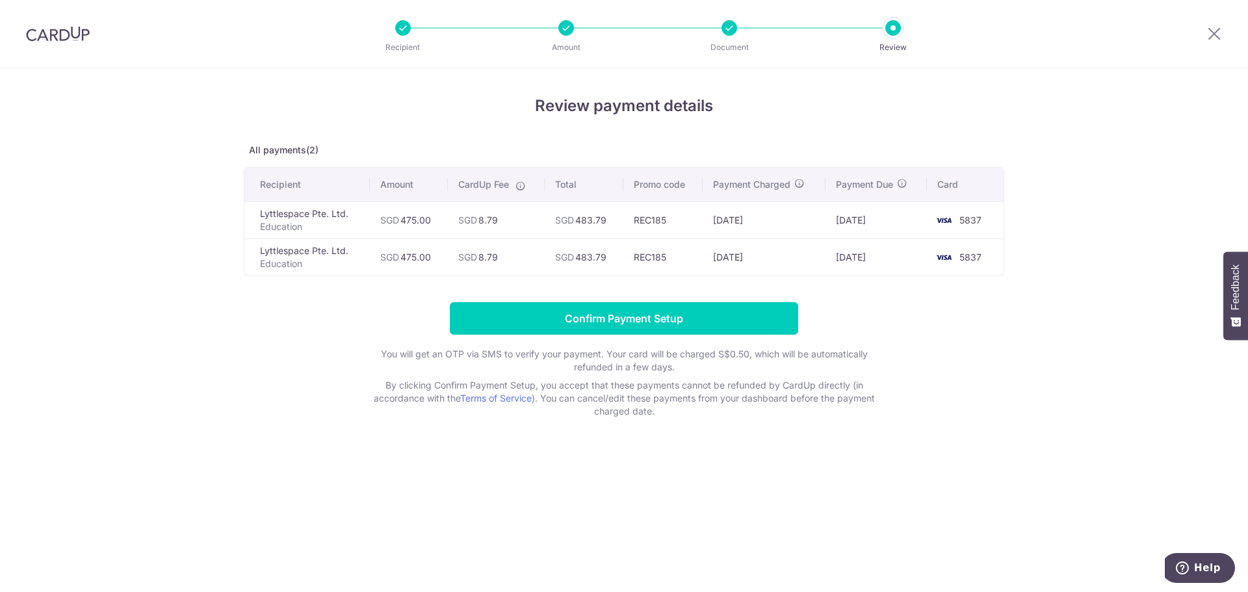
drag, startPoint x: 716, startPoint y: 218, endPoint x: 774, endPoint y: 220, distance: 57.2
click at [774, 220] on td "[DATE]" at bounding box center [764, 220] width 123 height 37
drag, startPoint x: 835, startPoint y: 218, endPoint x: 896, endPoint y: 218, distance: 60.5
click at [896, 218] on td "[DATE]" at bounding box center [876, 220] width 101 height 37
drag, startPoint x: 709, startPoint y: 256, endPoint x: 766, endPoint y: 259, distance: 56.6
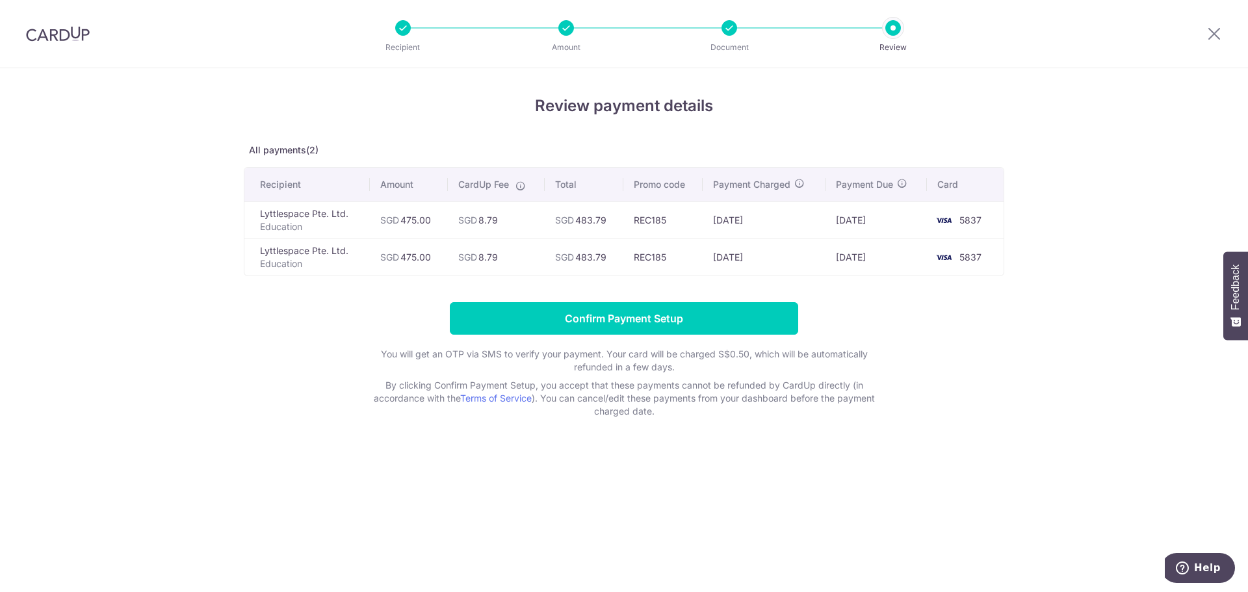
click at [766, 259] on td "10/09/2025" at bounding box center [764, 257] width 123 height 37
drag, startPoint x: 839, startPoint y: 257, endPoint x: 890, endPoint y: 258, distance: 50.7
click at [890, 258] on td "15/09/2025" at bounding box center [876, 257] width 101 height 37
drag, startPoint x: 400, startPoint y: 222, endPoint x: 431, endPoint y: 260, distance: 48.9
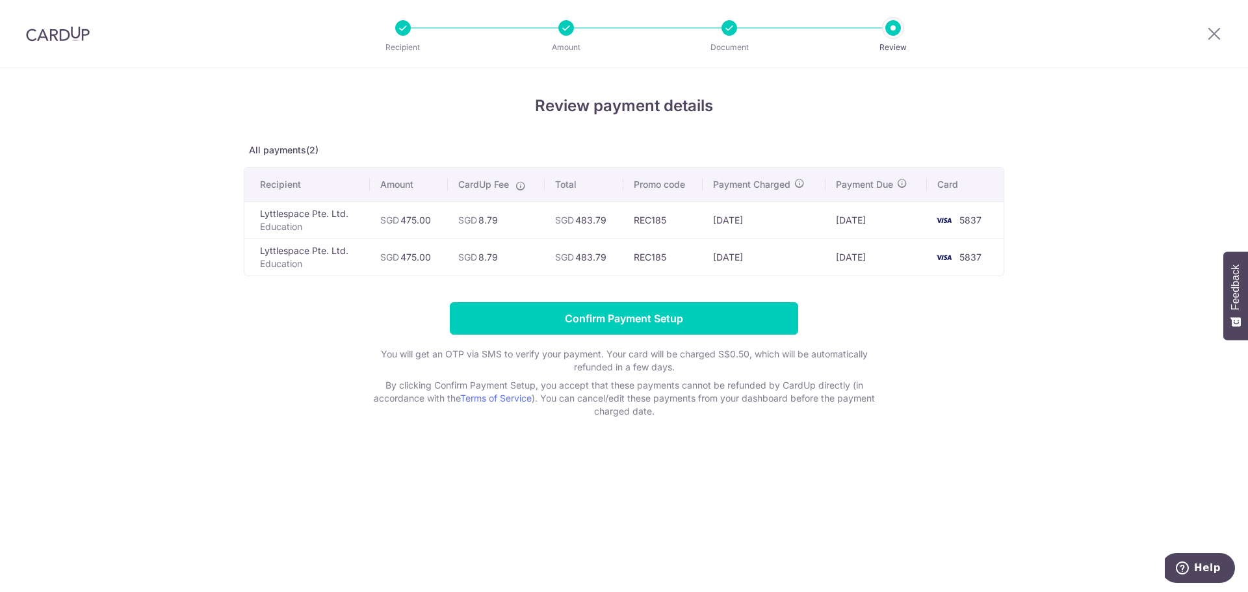
click at [431, 260] on tbody "Lyttlespace Pte. Ltd. Education SGD 475.00 SGD 8.79 SGD 483.79 REC185 03/09/202…" at bounding box center [623, 239] width 759 height 74
click at [431, 260] on td "SGD 475.00" at bounding box center [409, 257] width 78 height 37
drag, startPoint x: 571, startPoint y: 219, endPoint x: 605, endPoint y: 253, distance: 47.8
click at [605, 253] on tbody "Lyttlespace Pte. Ltd. Education SGD 475.00 SGD 8.79 SGD 483.79 REC185 03/09/202…" at bounding box center [623, 239] width 759 height 74
click at [605, 253] on td "SGD 483.79" at bounding box center [584, 257] width 79 height 37
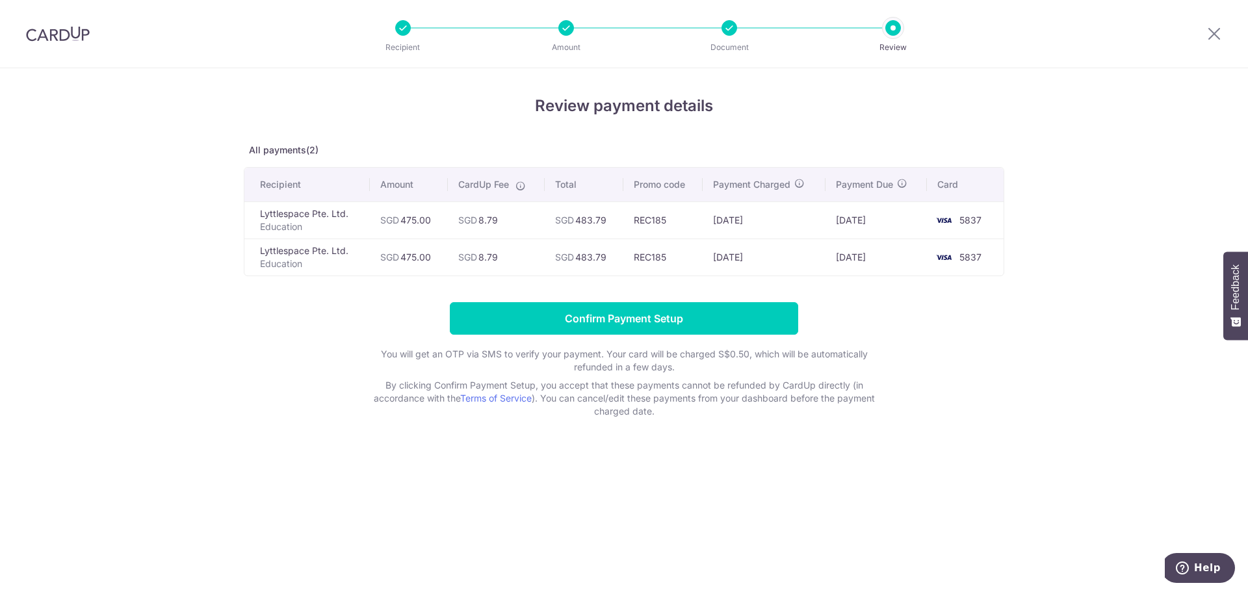
drag, startPoint x: 486, startPoint y: 221, endPoint x: 531, endPoint y: 242, distance: 49.1
click at [531, 242] on tbody "Lyttlespace Pte. Ltd. Education SGD 475.00 SGD 8.79 SGD 483.79 REC185 03/09/202…" at bounding box center [623, 239] width 759 height 74
click at [531, 242] on td "SGD 8.79" at bounding box center [496, 257] width 97 height 37
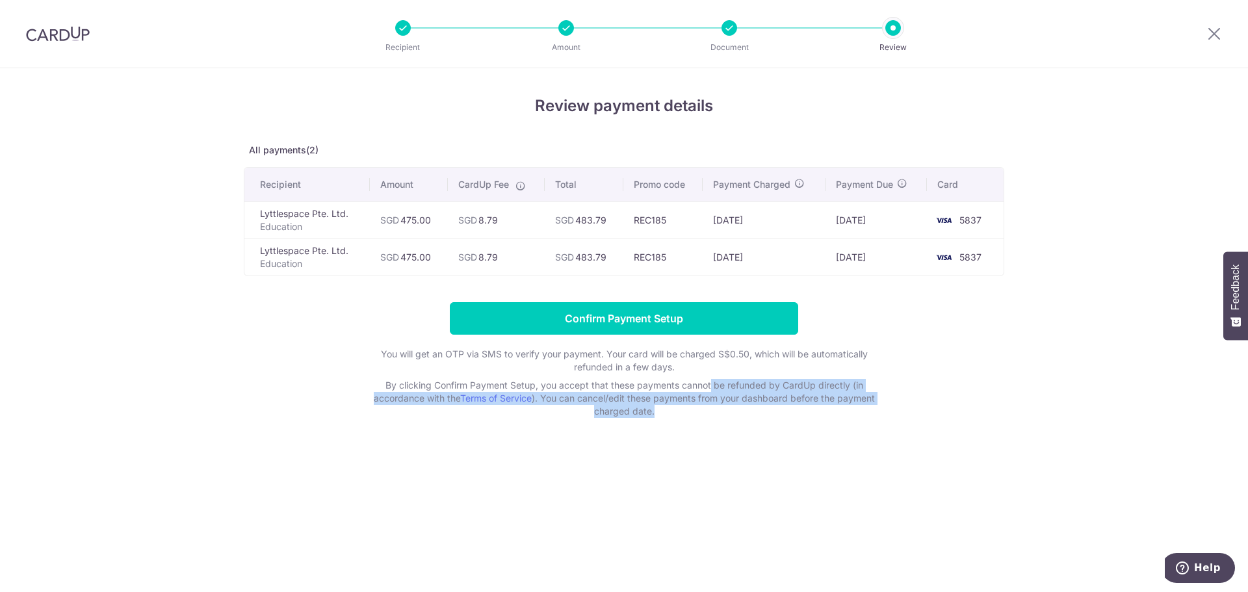
drag, startPoint x: 627, startPoint y: 379, endPoint x: 707, endPoint y: 586, distance: 221.4
click at [707, 564] on div "Review payment details All payments(2) Recipient Amount CardUp Fee Total Promo …" at bounding box center [624, 330] width 1248 height 524
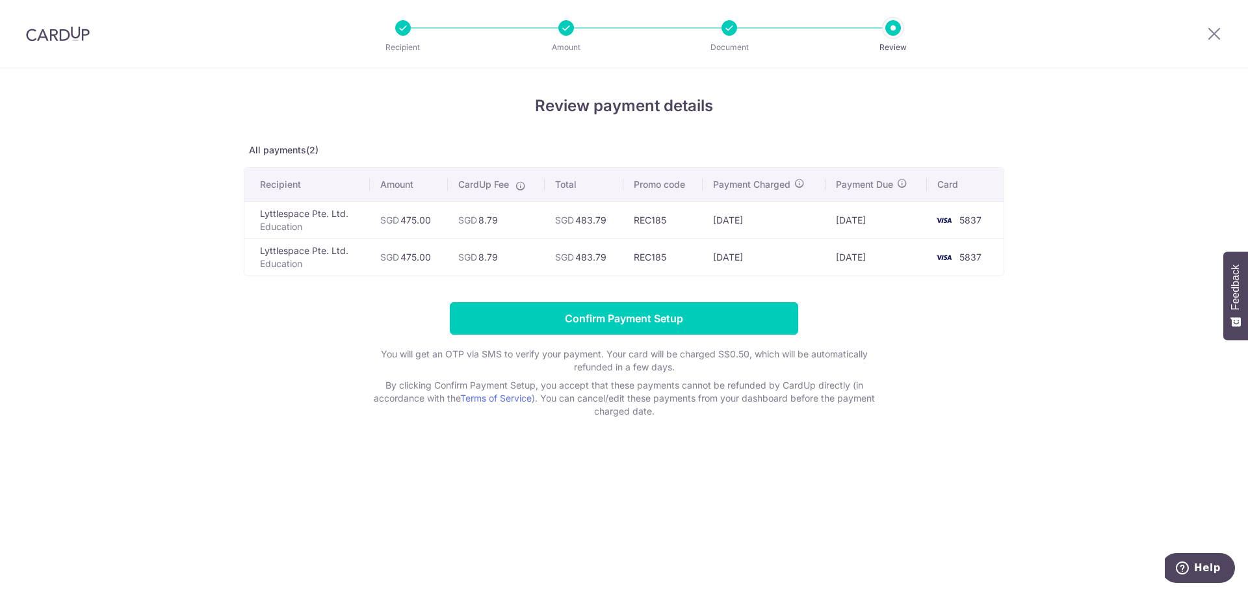
click at [1105, 326] on div "Review payment details All payments(2) Recipient Amount CardUp Fee Total Promo …" at bounding box center [624, 330] width 1248 height 524
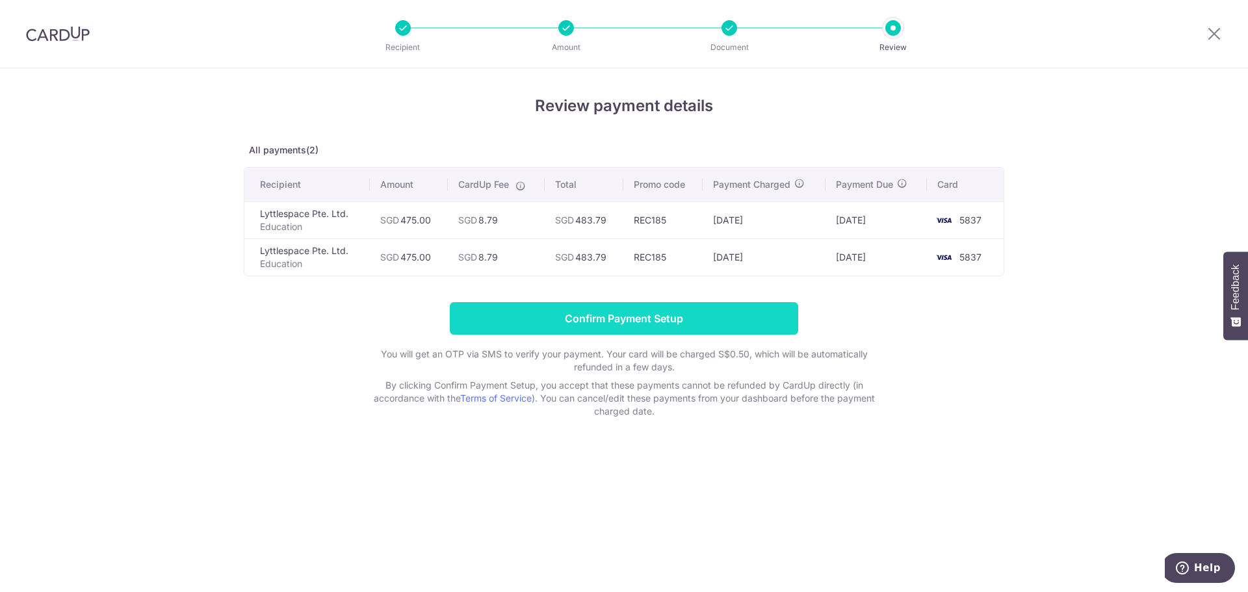
click at [583, 316] on input "Confirm Payment Setup" at bounding box center [624, 318] width 348 height 33
